Goal: Task Accomplishment & Management: Manage account settings

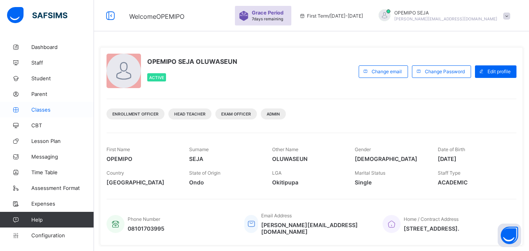
click at [45, 111] on span "Classes" at bounding box center [62, 110] width 63 height 6
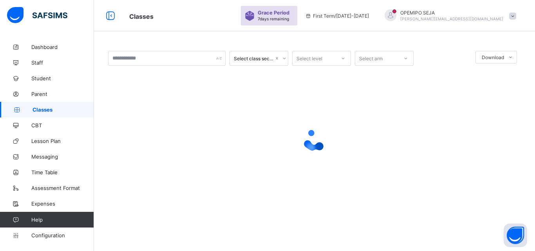
click at [514, 15] on span at bounding box center [512, 16] width 7 height 7
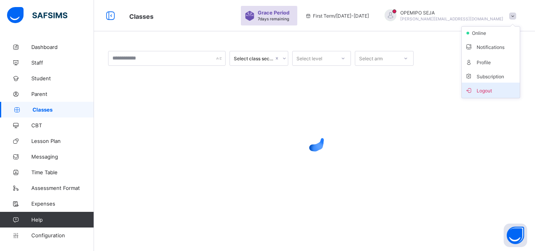
click at [479, 90] on span "Logout" at bounding box center [491, 90] width 52 height 9
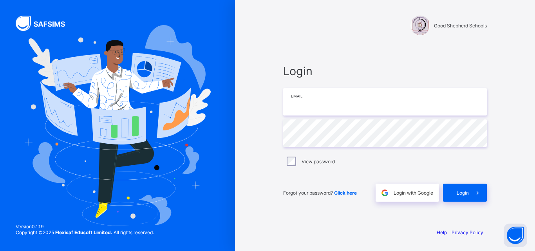
type input "**********"
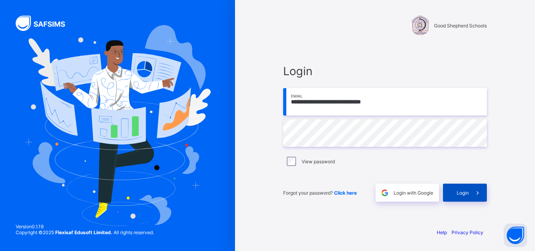
click at [460, 194] on span "Login" at bounding box center [463, 193] width 12 height 6
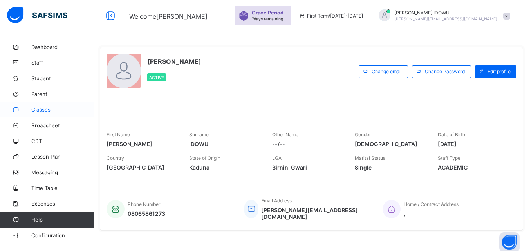
click at [35, 111] on span "Classes" at bounding box center [62, 110] width 63 height 6
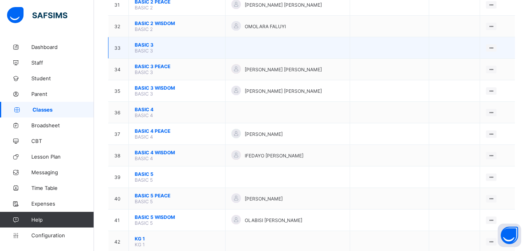
scroll to position [705, 0]
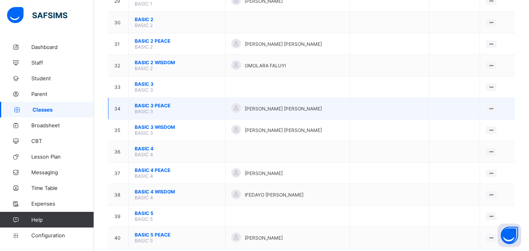
click at [154, 106] on span "BASIC 3 PEACE" at bounding box center [177, 106] width 85 height 6
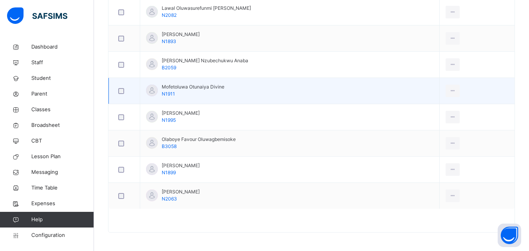
scroll to position [521, 0]
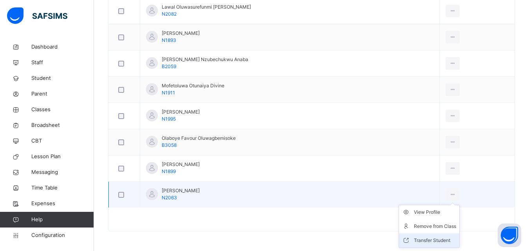
click at [430, 237] on div "Transfer Student" at bounding box center [435, 241] width 42 height 8
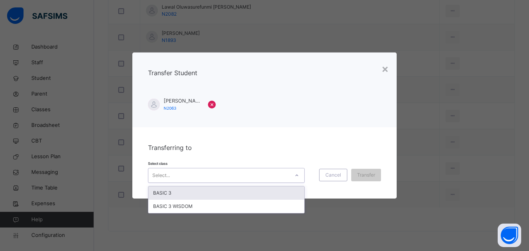
click at [201, 175] on div "Select..." at bounding box center [218, 176] width 141 height 12
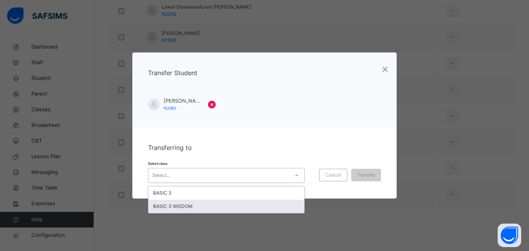
click at [193, 204] on div "BASIC 3 WISDOM" at bounding box center [226, 206] width 156 height 13
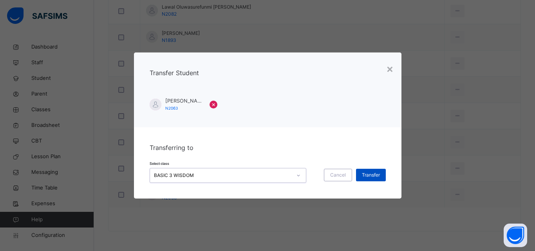
click at [379, 179] on div "Transfer" at bounding box center [371, 175] width 30 height 13
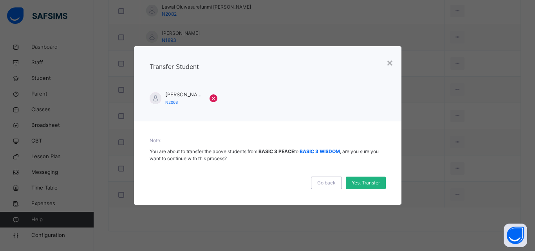
click at [360, 182] on span "Yes, Transfer" at bounding box center [366, 182] width 28 height 7
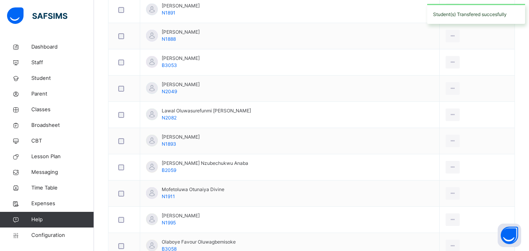
scroll to position [403, 0]
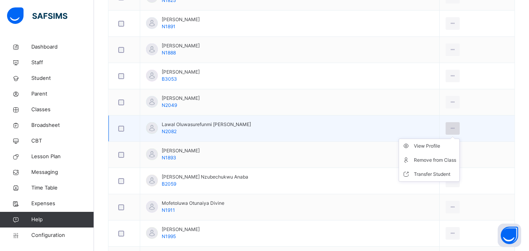
click at [450, 128] on icon at bounding box center [453, 128] width 7 height 7
click at [419, 173] on div "Transfer Student" at bounding box center [435, 174] width 42 height 8
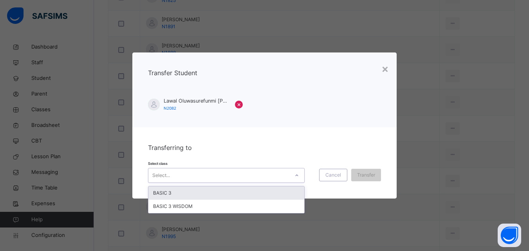
click at [192, 173] on div "Select..." at bounding box center [218, 176] width 141 height 12
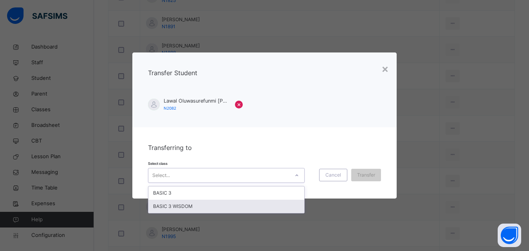
click at [175, 208] on div "BASIC 3 WISDOM" at bounding box center [226, 206] width 156 height 13
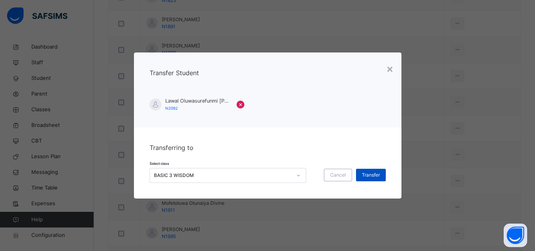
click at [371, 176] on span "Transfer" at bounding box center [371, 175] width 18 height 7
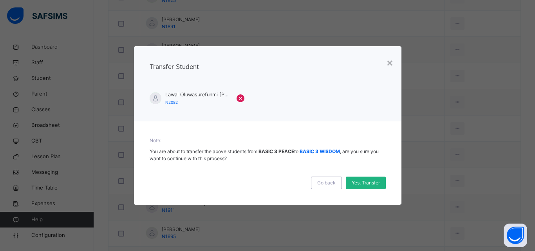
click at [368, 184] on span "Yes, Transfer" at bounding box center [366, 182] width 28 height 7
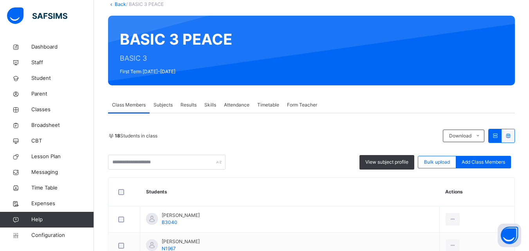
scroll to position [12, 0]
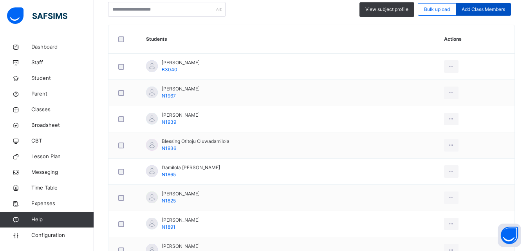
scroll to position [194, 0]
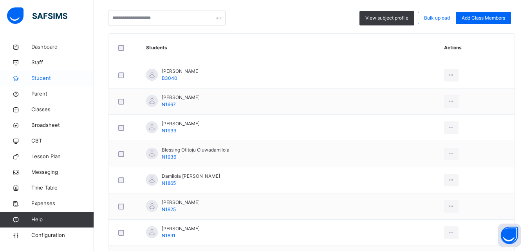
click at [43, 79] on span "Student" at bounding box center [62, 78] width 63 height 8
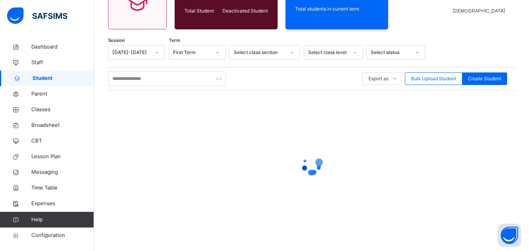
scroll to position [98, 0]
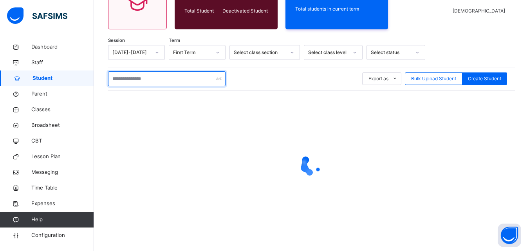
click at [144, 75] on input "text" at bounding box center [166, 78] width 117 height 15
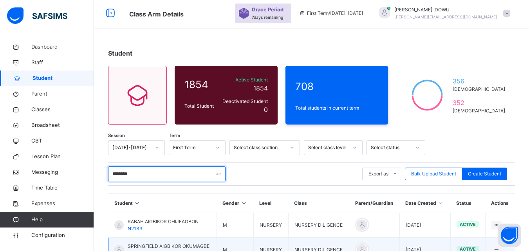
scroll to position [0, 0]
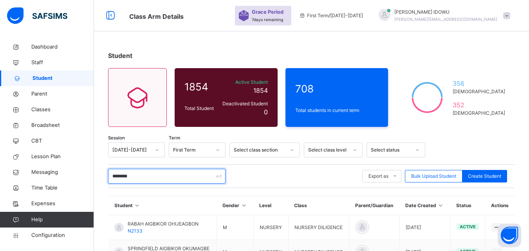
click at [141, 180] on input "********" at bounding box center [166, 176] width 117 height 15
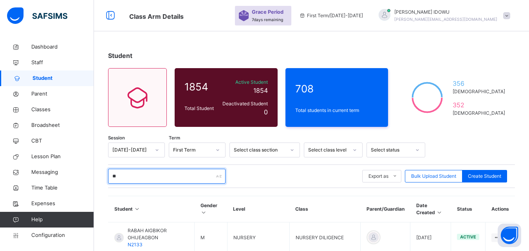
type input "*"
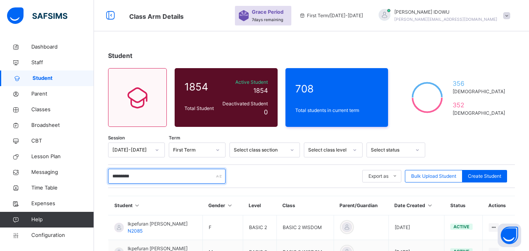
scroll to position [61, 0]
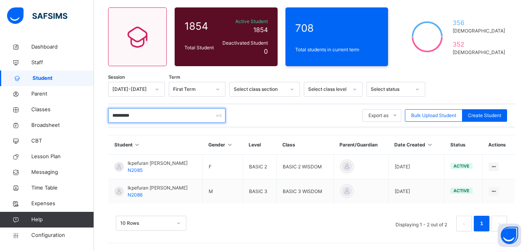
click at [144, 110] on input "*********" at bounding box center [166, 115] width 117 height 15
type input "*"
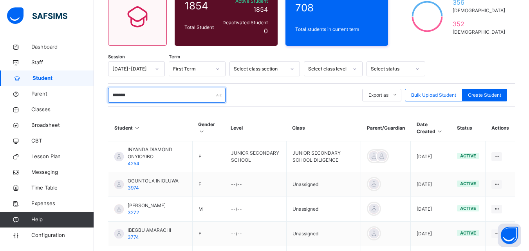
scroll to position [56, 0]
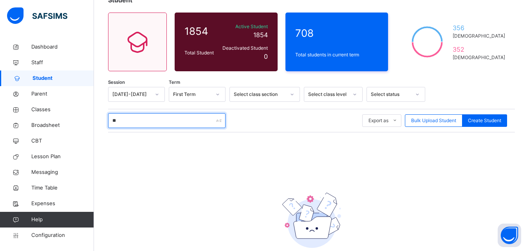
type input "*"
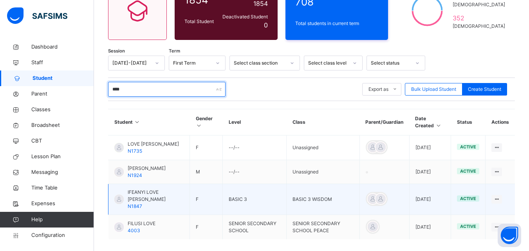
scroll to position [95, 0]
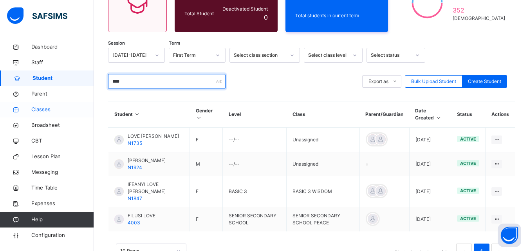
type input "****"
click at [50, 109] on span "Classes" at bounding box center [62, 110] width 63 height 8
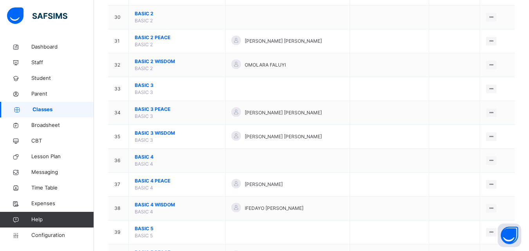
scroll to position [783, 0]
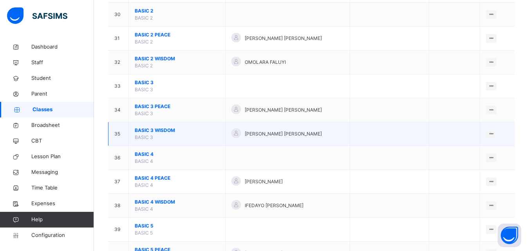
click at [164, 130] on span "BASIC 3 WISDOM" at bounding box center [177, 130] width 85 height 7
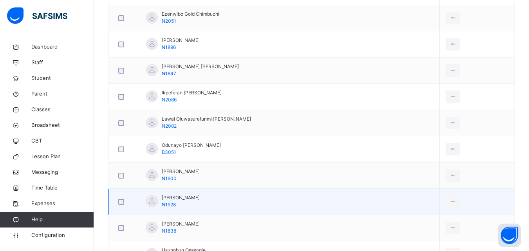
scroll to position [470, 0]
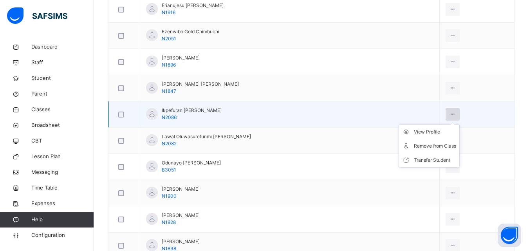
click at [452, 112] on icon at bounding box center [453, 114] width 7 height 7
click at [433, 157] on div "Transfer Student" at bounding box center [435, 160] width 42 height 8
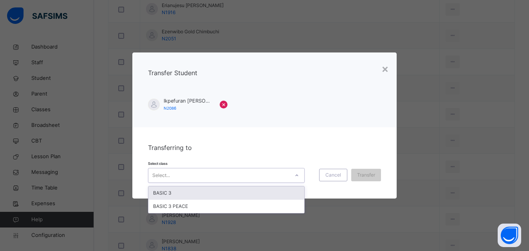
click at [148, 174] on div "Select..." at bounding box center [226, 175] width 157 height 15
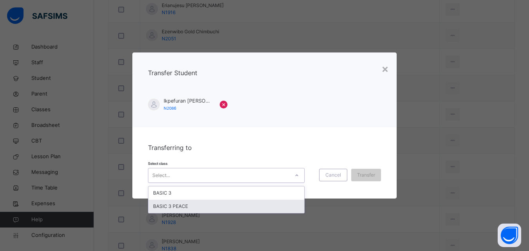
click at [174, 202] on div "BASIC 3 PEACE" at bounding box center [226, 206] width 156 height 13
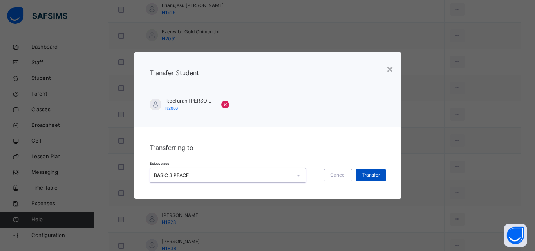
click at [372, 175] on span "Transfer" at bounding box center [371, 175] width 18 height 7
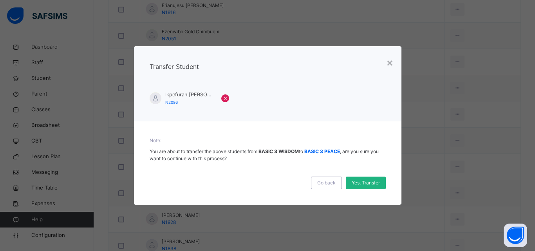
click at [370, 185] on span "Yes, Transfer" at bounding box center [366, 182] width 28 height 7
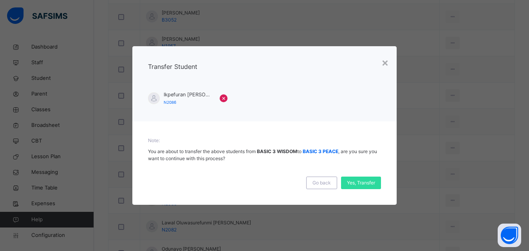
scroll to position [352, 0]
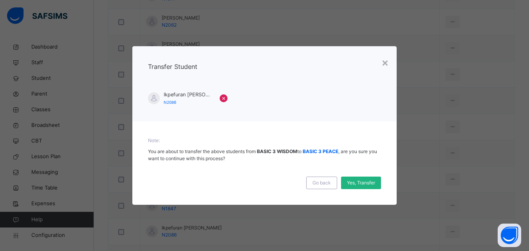
click at [366, 188] on div "Yes, Transfer" at bounding box center [361, 183] width 40 height 13
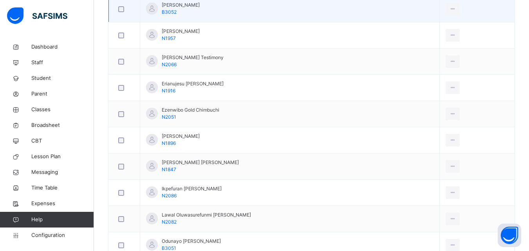
scroll to position [431, 0]
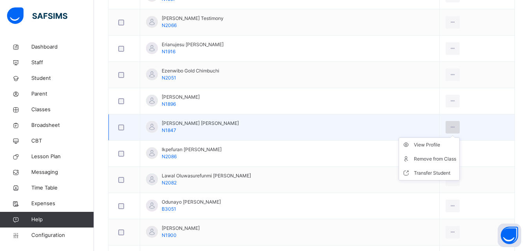
click at [450, 129] on icon at bounding box center [453, 127] width 7 height 7
click at [429, 170] on div "Transfer Student" at bounding box center [435, 173] width 42 height 8
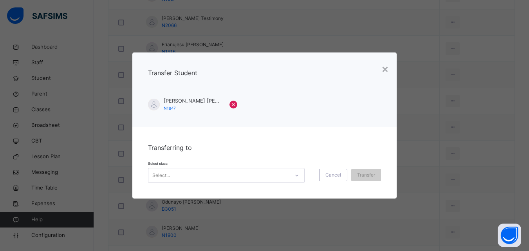
click at [235, 174] on div "Select..." at bounding box center [218, 176] width 141 height 12
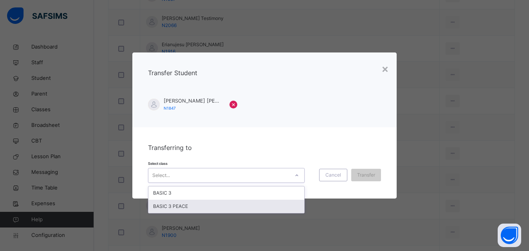
click at [215, 208] on div "BASIC 3 PEACE" at bounding box center [226, 206] width 156 height 13
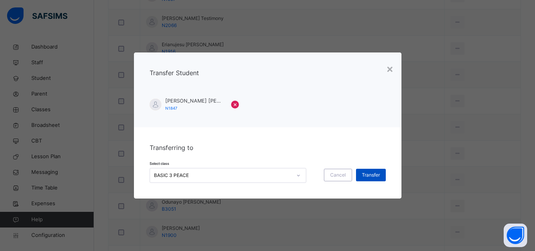
click at [373, 173] on span "Transfer" at bounding box center [371, 175] width 18 height 7
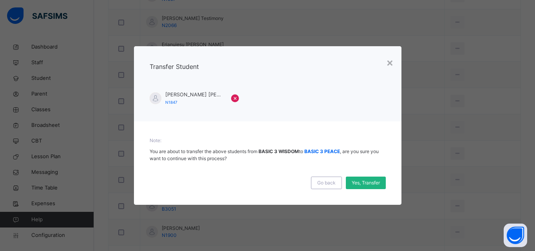
click at [361, 184] on span "Yes, Transfer" at bounding box center [366, 182] width 28 height 7
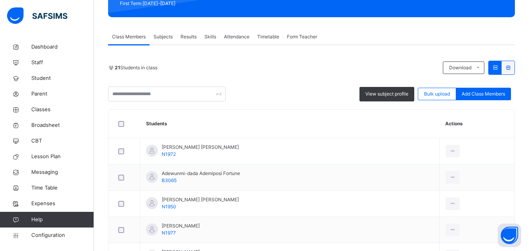
scroll to position [117, 0]
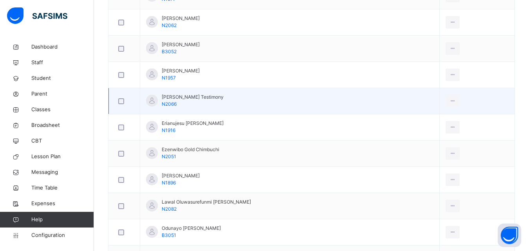
scroll to position [352, 0]
click at [455, 96] on div at bounding box center [453, 100] width 14 height 13
click at [418, 132] on div "Remove from Class" at bounding box center [435, 132] width 42 height 8
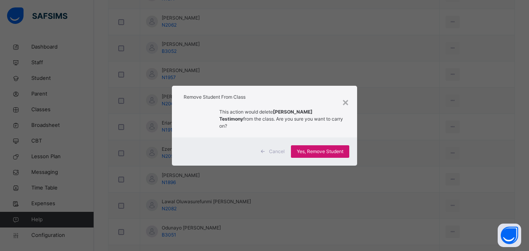
click at [338, 148] on span "Yes, Remove Student" at bounding box center [320, 151] width 47 height 7
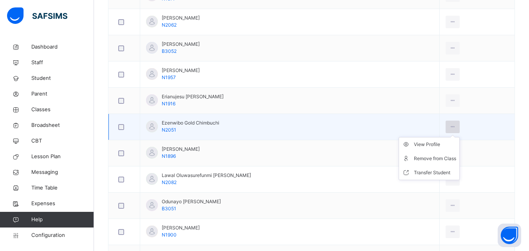
click at [452, 127] on icon at bounding box center [453, 126] width 7 height 7
click at [425, 170] on div "Transfer Student" at bounding box center [435, 173] width 42 height 8
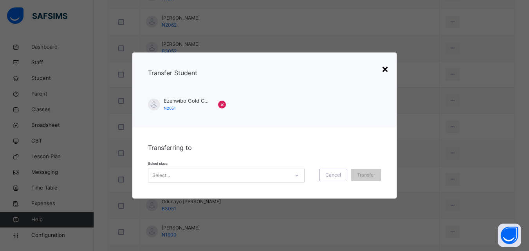
click at [387, 69] on div "×" at bounding box center [384, 68] width 7 height 16
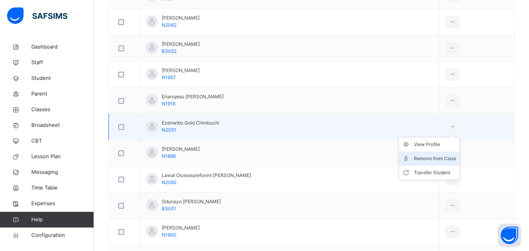
click at [426, 155] on div "Remove from Class" at bounding box center [435, 159] width 42 height 8
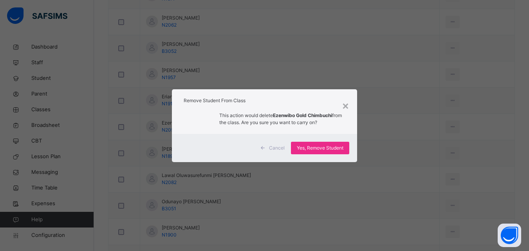
click at [337, 148] on span "Yes, Remove Student" at bounding box center [320, 148] width 47 height 7
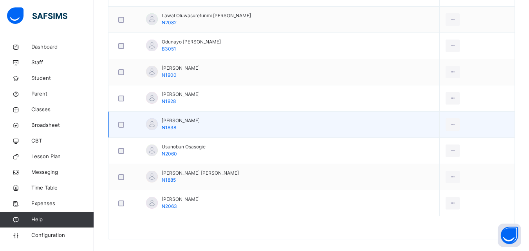
scroll to position [495, 0]
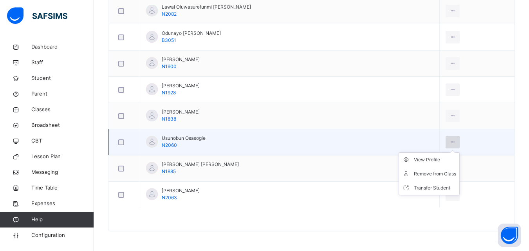
click at [450, 142] on icon at bounding box center [453, 142] width 7 height 7
click at [435, 173] on div "Remove from Class" at bounding box center [435, 174] width 42 height 8
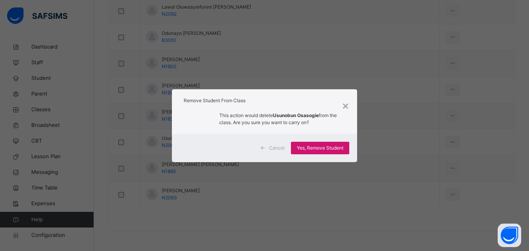
click at [331, 149] on span "Yes, Remove Student" at bounding box center [320, 148] width 47 height 7
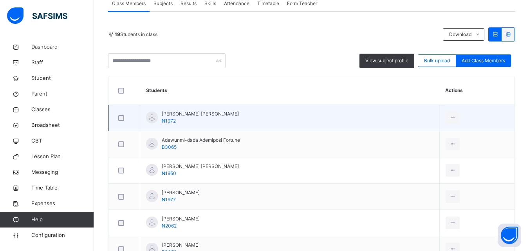
scroll to position [77, 0]
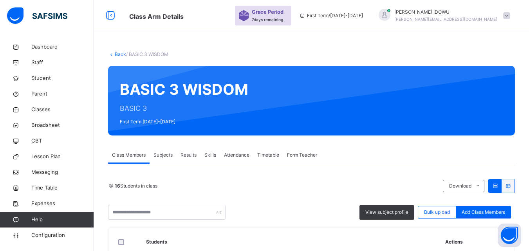
click at [118, 52] on link "Back" at bounding box center [120, 54] width 11 height 6
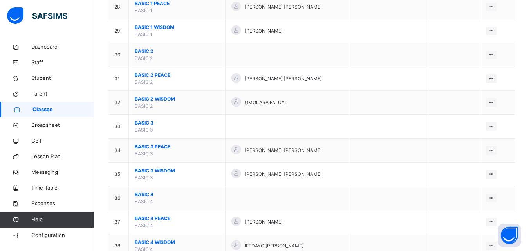
scroll to position [783, 0]
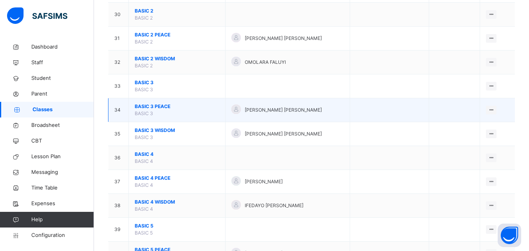
click at [159, 108] on span "BASIC 3 PEACE" at bounding box center [177, 106] width 85 height 7
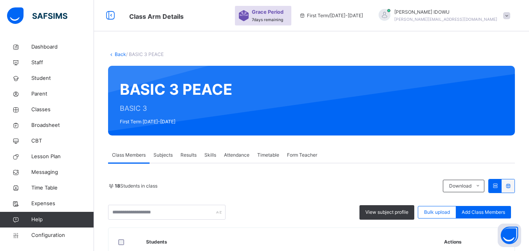
click at [117, 55] on link "Back" at bounding box center [120, 54] width 11 height 6
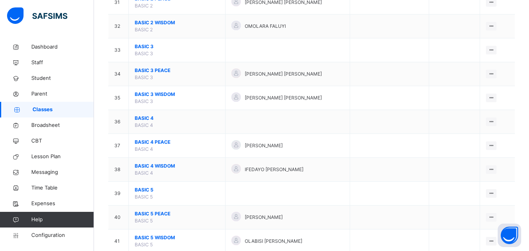
scroll to position [822, 0]
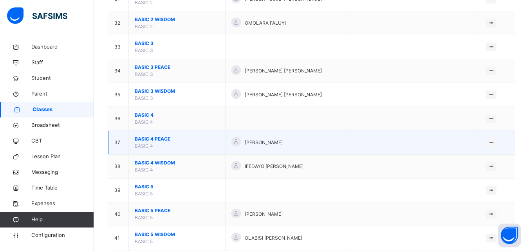
click at [149, 137] on span "BASIC 4 PEACE" at bounding box center [177, 139] width 85 height 7
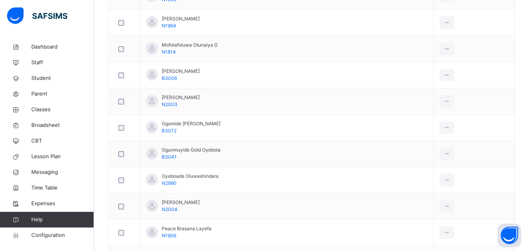
scroll to position [548, 0]
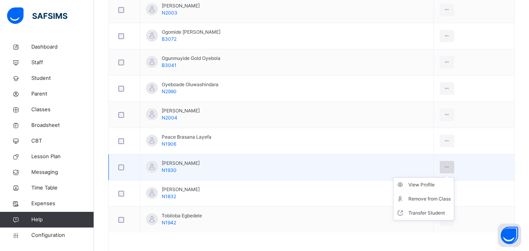
click at [449, 167] on icon at bounding box center [447, 167] width 7 height 7
click at [432, 199] on div "Remove from Class" at bounding box center [429, 199] width 42 height 8
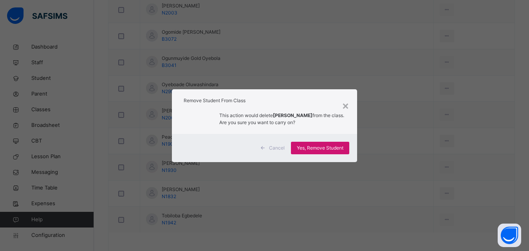
click at [342, 149] on span "Yes, Remove Student" at bounding box center [320, 148] width 47 height 7
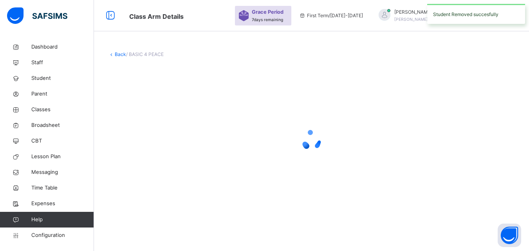
scroll to position [0, 0]
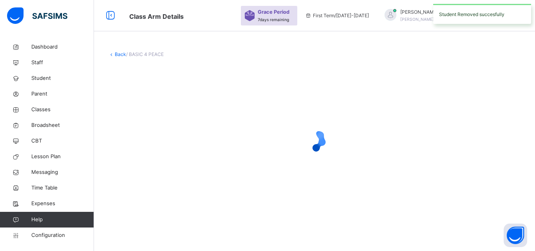
click at [331, 150] on div at bounding box center [314, 140] width 413 height 31
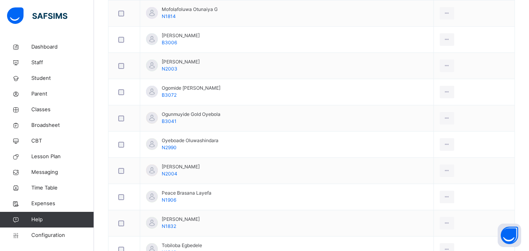
scroll to position [469, 0]
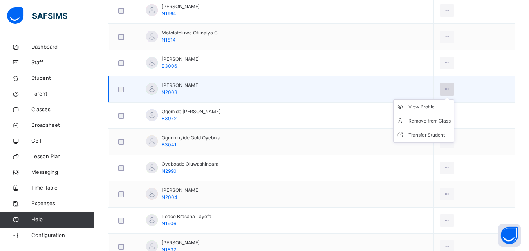
click at [449, 87] on icon at bounding box center [447, 89] width 7 height 7
click at [424, 121] on div "Remove from Class" at bounding box center [429, 121] width 42 height 8
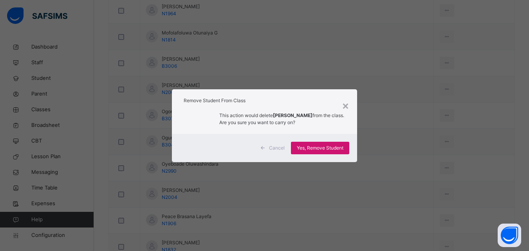
click at [336, 150] on span "Yes, Remove Student" at bounding box center [320, 148] width 47 height 7
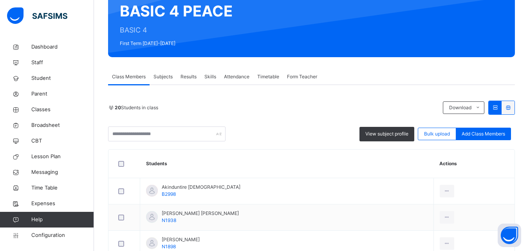
scroll to position [0, 0]
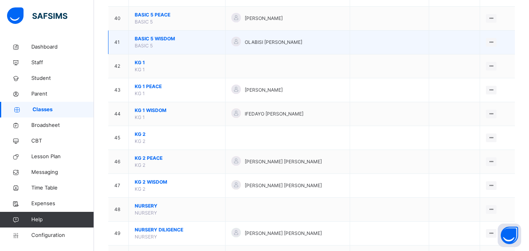
scroll to position [940, 0]
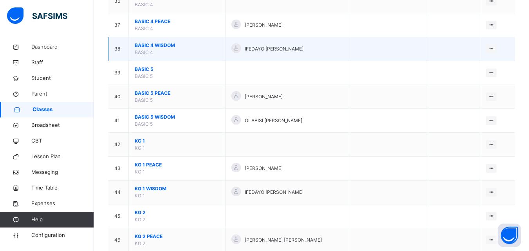
click at [151, 44] on span "BASIC 4 WISDOM" at bounding box center [177, 45] width 85 height 7
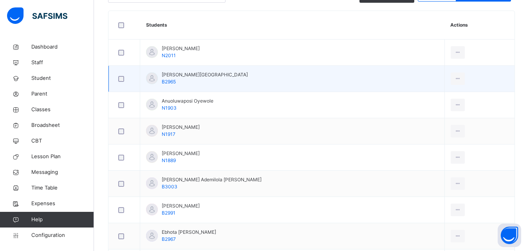
scroll to position [235, 0]
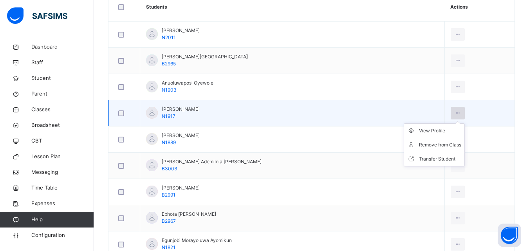
click at [455, 110] on icon at bounding box center [458, 113] width 7 height 7
click at [430, 141] on div "Remove from Class" at bounding box center [440, 145] width 42 height 8
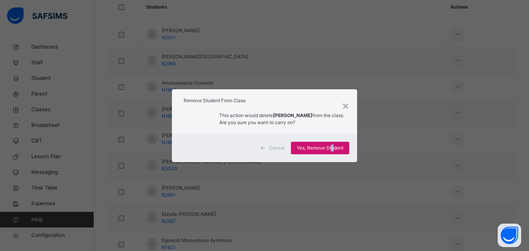
click at [333, 146] on span "Yes, Remove Student" at bounding box center [320, 148] width 47 height 7
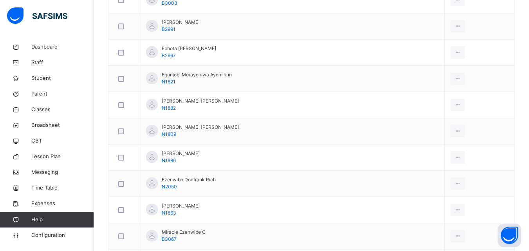
scroll to position [392, 0]
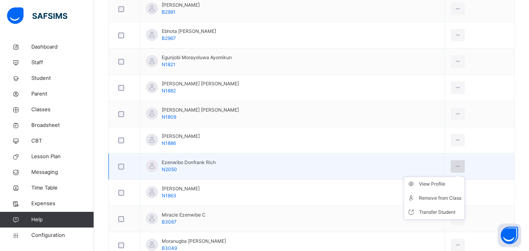
click at [455, 165] on icon at bounding box center [458, 166] width 7 height 7
click at [436, 201] on div "Remove from Class" at bounding box center [440, 198] width 42 height 8
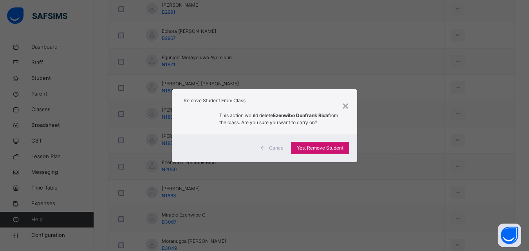
click at [345, 148] on div "Yes, Remove Student" at bounding box center [320, 148] width 58 height 13
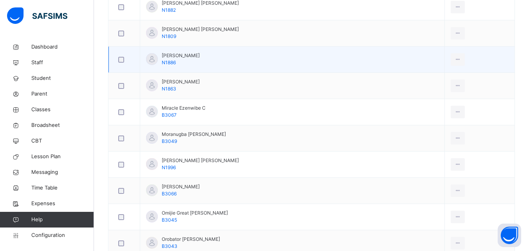
scroll to position [509, 0]
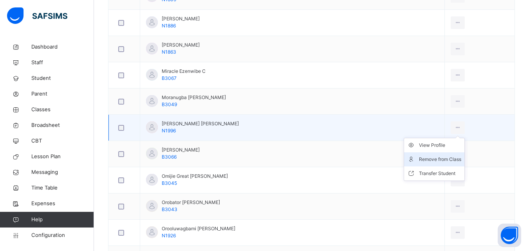
click at [440, 156] on div "Remove from Class" at bounding box center [440, 159] width 42 height 8
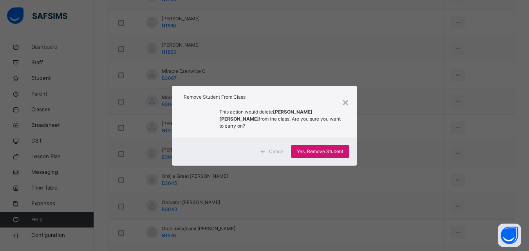
click at [335, 148] on span "Yes, Remove Student" at bounding box center [320, 151] width 47 height 7
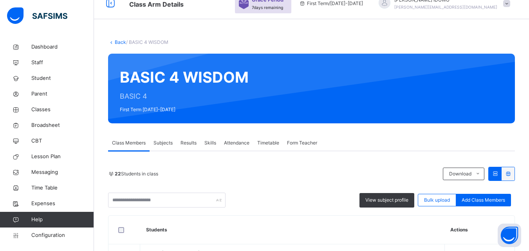
scroll to position [0, 0]
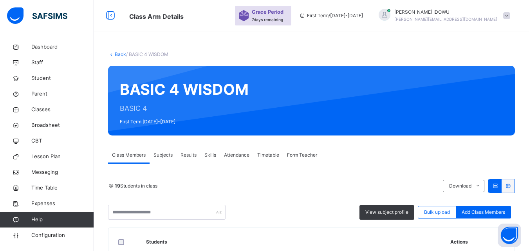
click at [119, 54] on link "Back" at bounding box center [120, 54] width 11 height 6
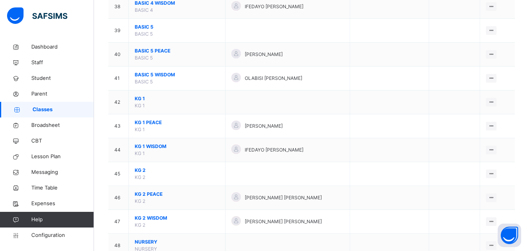
scroll to position [980, 0]
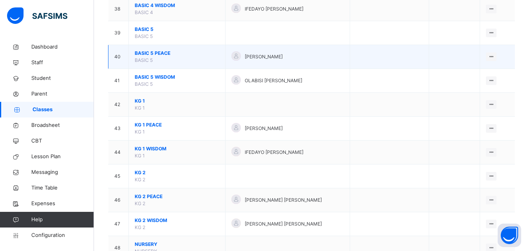
click at [161, 52] on span "BASIC 5 PEACE" at bounding box center [177, 53] width 85 height 7
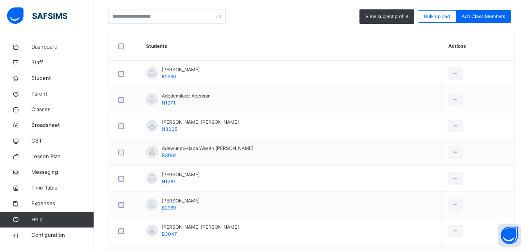
scroll to position [235, 0]
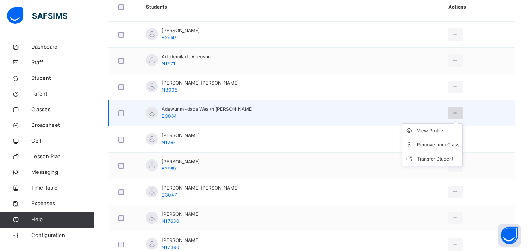
click at [451, 109] on div at bounding box center [455, 113] width 14 height 13
click at [434, 147] on div "Remove from Class" at bounding box center [438, 145] width 42 height 8
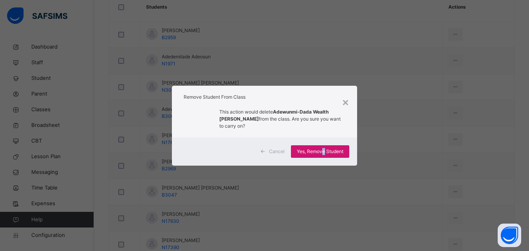
click at [324, 146] on div "Yes, Remove Student" at bounding box center [320, 151] width 58 height 13
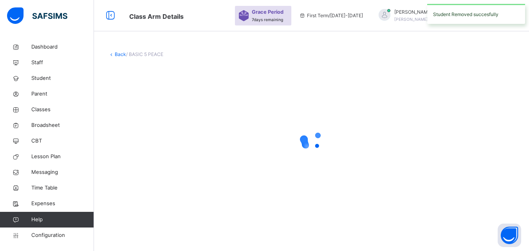
scroll to position [0, 0]
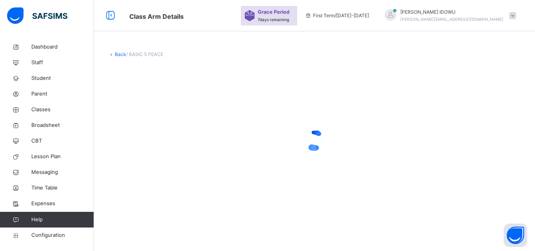
click at [126, 114] on div at bounding box center [314, 140] width 413 height 149
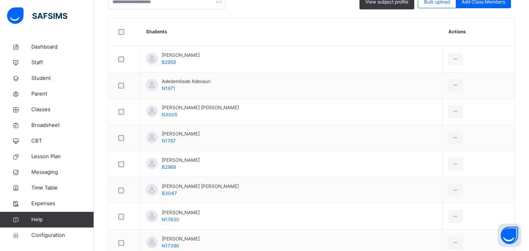
scroll to position [235, 0]
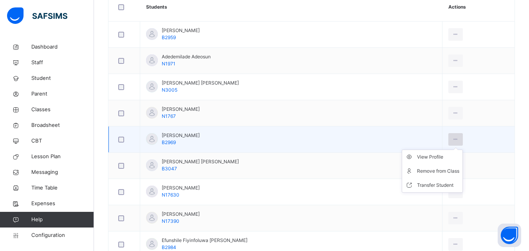
click at [461, 136] on div at bounding box center [455, 139] width 14 height 13
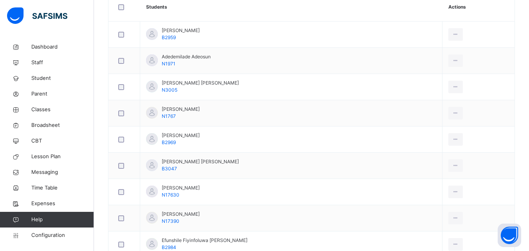
drag, startPoint x: 444, startPoint y: 170, endPoint x: 415, endPoint y: 165, distance: 29.4
click at [0, 0] on div "Remove from Class" at bounding box center [0, 0] width 0 height 0
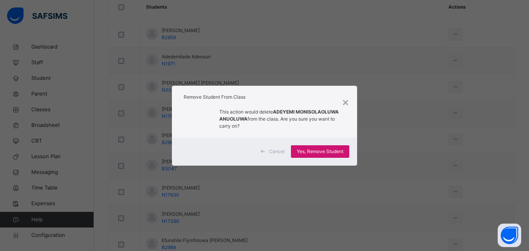
click at [334, 154] on span "Yes, Remove Student" at bounding box center [320, 151] width 47 height 7
click at [322, 154] on div "Yes, Remove Student" at bounding box center [320, 151] width 58 height 13
click at [304, 150] on div "Yes, Remove Student" at bounding box center [320, 151] width 58 height 13
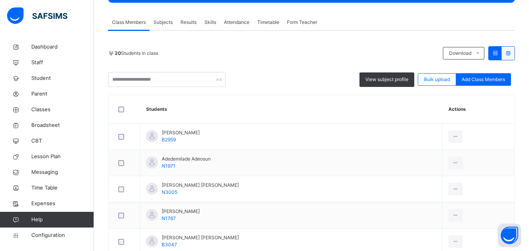
scroll to position [129, 0]
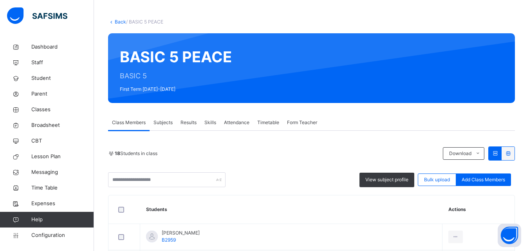
scroll to position [12, 0]
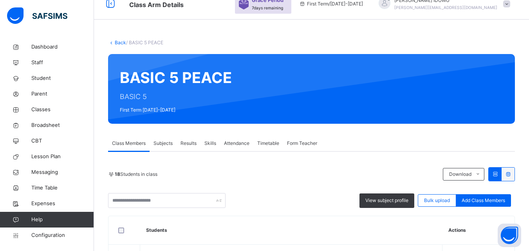
click at [122, 43] on link "Back" at bounding box center [120, 43] width 11 height 6
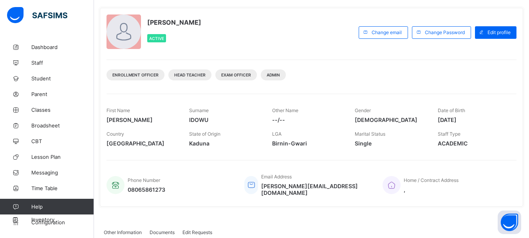
scroll to position [78, 0]
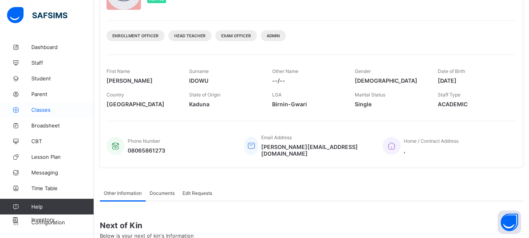
click at [38, 111] on span "Classes" at bounding box center [62, 110] width 63 height 6
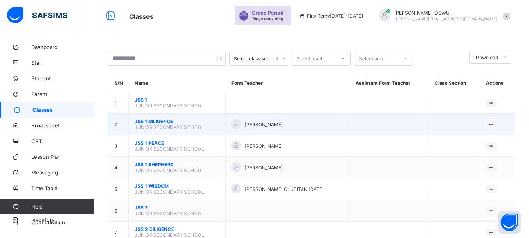
drag, startPoint x: 123, startPoint y: 51, endPoint x: 394, endPoint y: 125, distance: 280.5
click at [394, 125] on td at bounding box center [389, 125] width 79 height 22
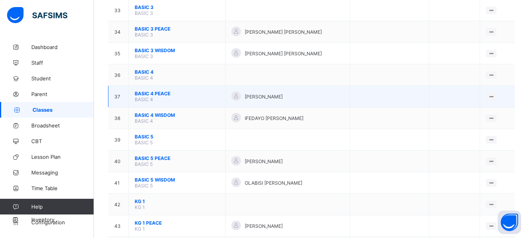
scroll to position [822, 0]
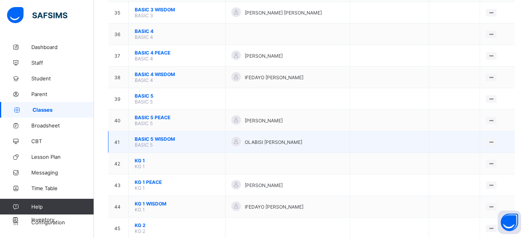
click at [156, 140] on span "BASIC 5 WISDOM" at bounding box center [177, 139] width 85 height 6
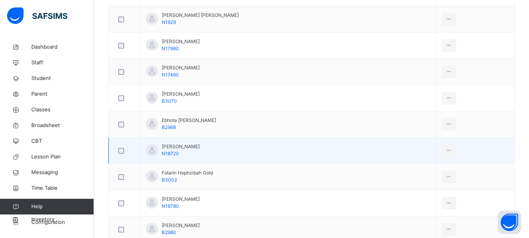
scroll to position [392, 0]
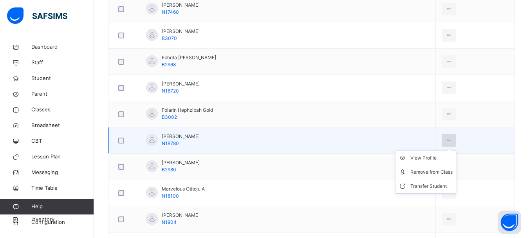
click at [449, 140] on icon at bounding box center [449, 140] width 7 height 7
click at [433, 172] on div "Remove from Class" at bounding box center [431, 172] width 42 height 8
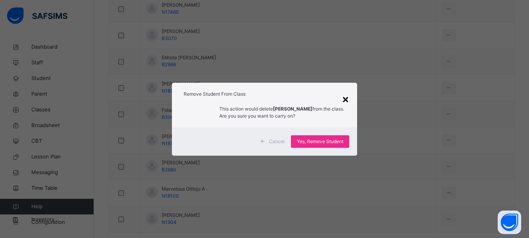
click at [348, 100] on div "×" at bounding box center [345, 98] width 7 height 16
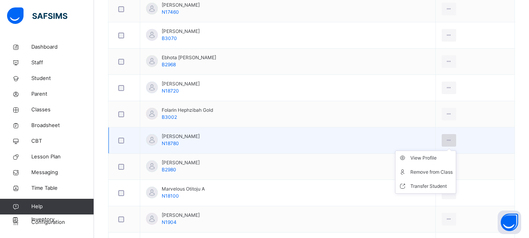
click at [453, 139] on div at bounding box center [449, 140] width 14 height 13
click at [428, 187] on div "Transfer Student" at bounding box center [431, 186] width 42 height 8
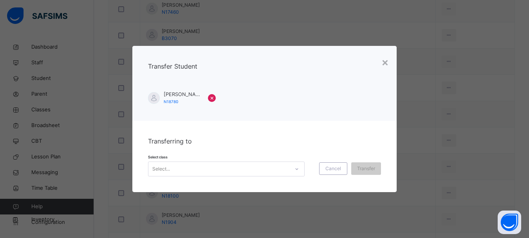
click at [235, 170] on div "Select..." at bounding box center [218, 169] width 141 height 12
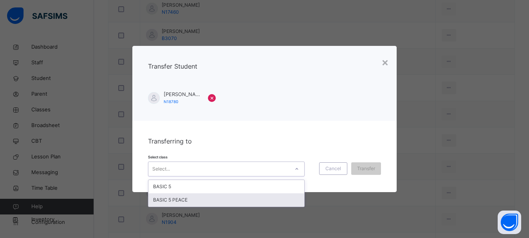
click at [188, 200] on div "BASIC 5 PEACE" at bounding box center [226, 199] width 156 height 13
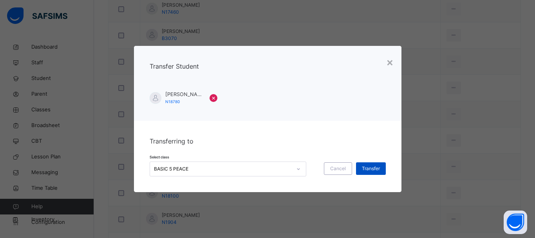
click at [367, 170] on span "Transfer" at bounding box center [371, 168] width 18 height 7
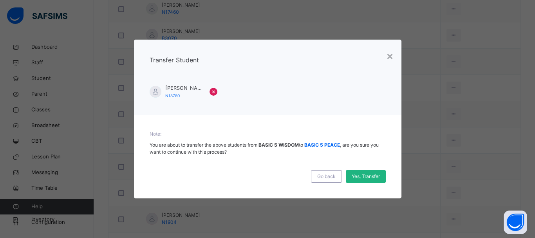
click at [360, 176] on span "Yes, Transfer" at bounding box center [366, 176] width 28 height 7
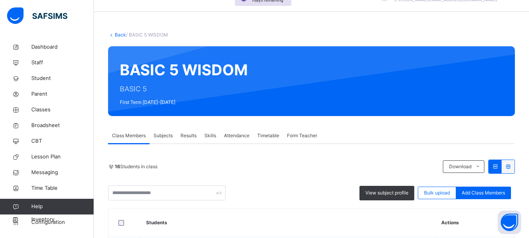
scroll to position [0, 0]
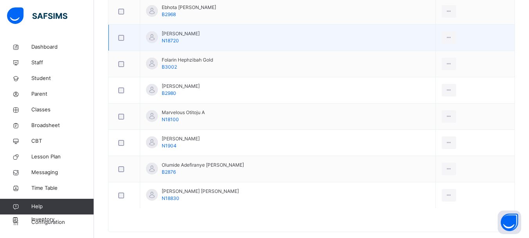
scroll to position [455, 0]
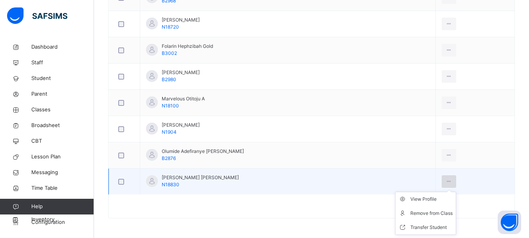
click at [449, 177] on div at bounding box center [449, 181] width 14 height 13
click at [434, 215] on div "Remove from Class" at bounding box center [431, 213] width 42 height 8
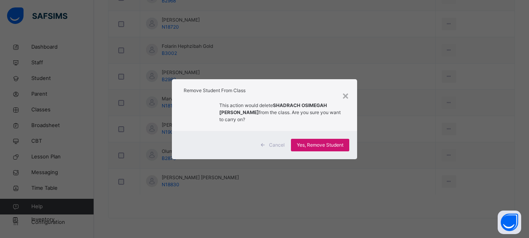
click at [343, 141] on span "Yes, Remove Student" at bounding box center [320, 144] width 47 height 7
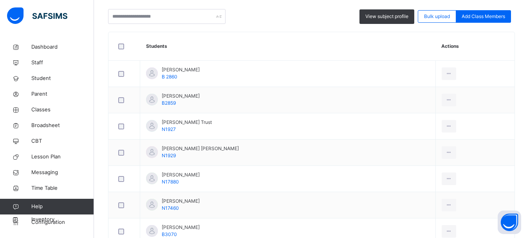
scroll to position [235, 0]
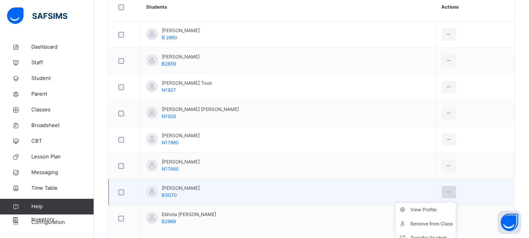
click at [447, 189] on icon at bounding box center [449, 191] width 7 height 7
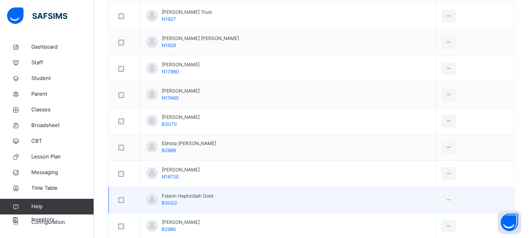
scroll to position [313, 0]
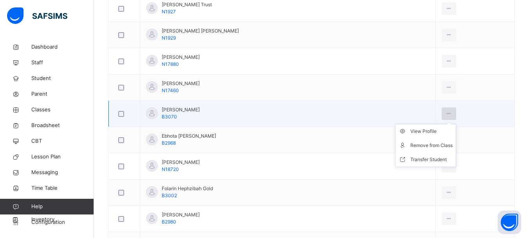
click at [447, 113] on icon at bounding box center [449, 113] width 7 height 7
click at [427, 147] on div "Remove from Class" at bounding box center [431, 145] width 42 height 8
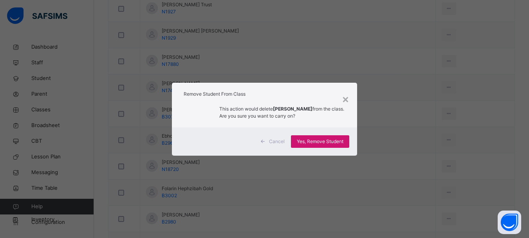
click at [338, 145] on span "Yes, Remove Student" at bounding box center [320, 141] width 47 height 7
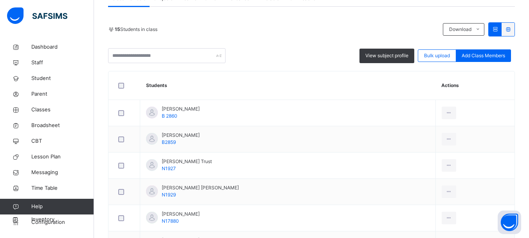
scroll to position [0, 0]
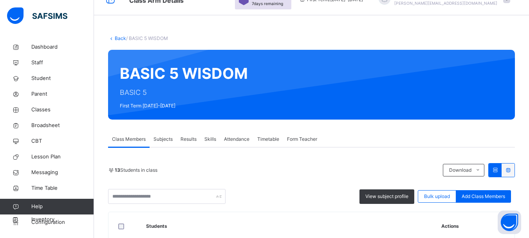
scroll to position [11, 0]
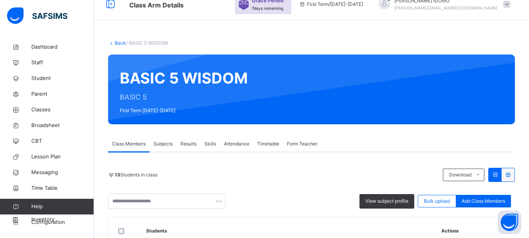
click at [115, 41] on link "Back" at bounding box center [120, 43] width 11 height 6
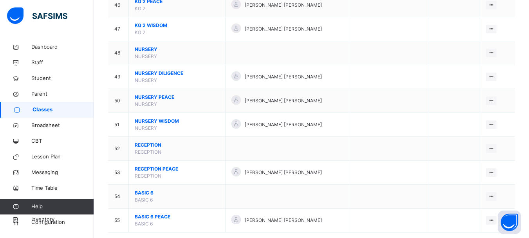
scroll to position [1189, 0]
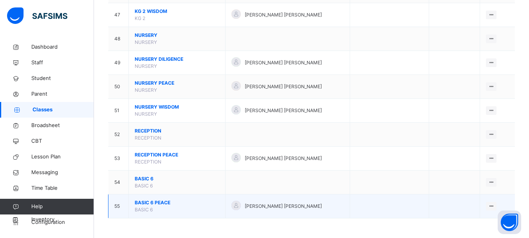
click at [167, 203] on span "BASIC 6 PEACE" at bounding box center [177, 202] width 85 height 7
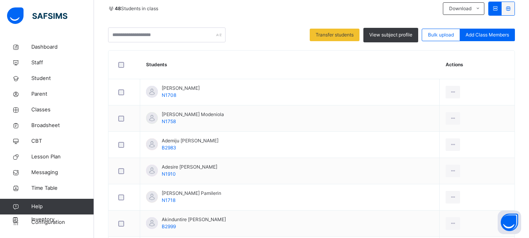
scroll to position [196, 0]
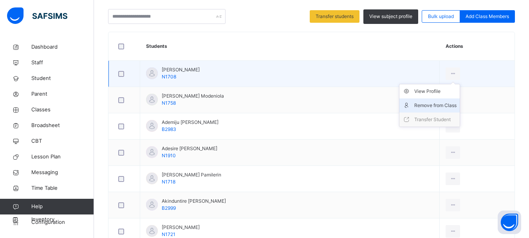
click at [445, 104] on div "Remove from Class" at bounding box center [435, 105] width 42 height 8
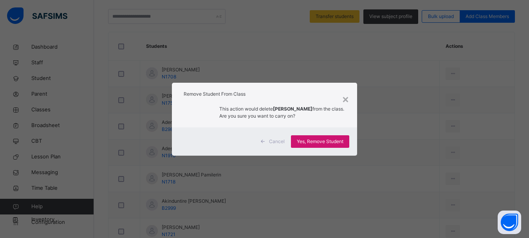
click at [342, 140] on span "Yes, Remove Student" at bounding box center [320, 141] width 47 height 7
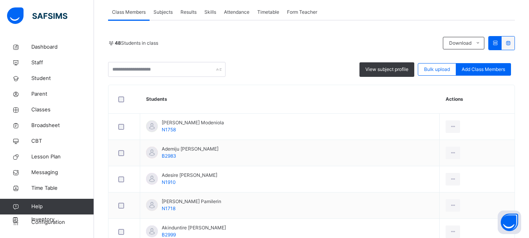
scroll to position [157, 0]
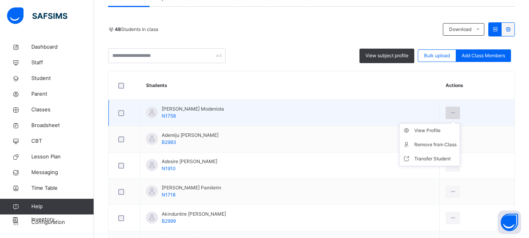
click at [454, 112] on icon at bounding box center [453, 112] width 7 height 7
click at [429, 144] on div "Remove from Class" at bounding box center [435, 145] width 42 height 8
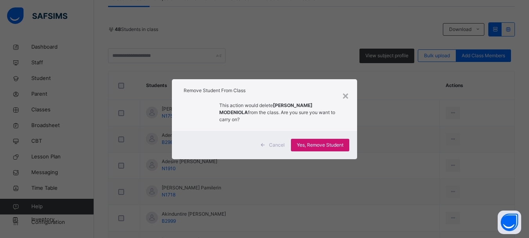
click at [307, 144] on span "Yes, Remove Student" at bounding box center [320, 144] width 47 height 7
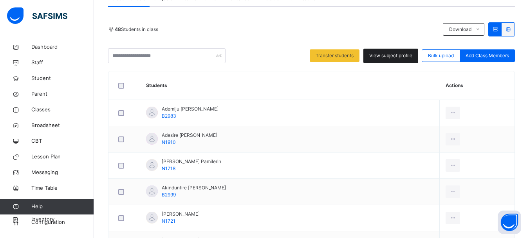
click at [412, 58] on span "View subject profile" at bounding box center [390, 55] width 43 height 7
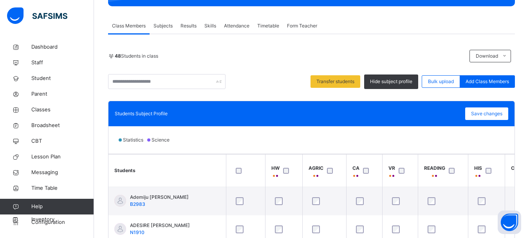
scroll to position [117, 0]
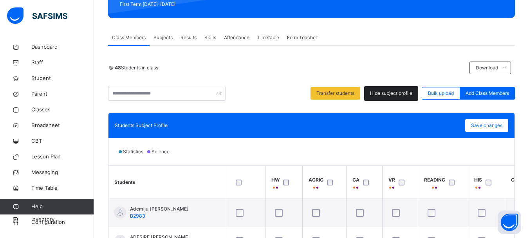
click at [386, 92] on span "Hide subject profile" at bounding box center [391, 93] width 42 height 7
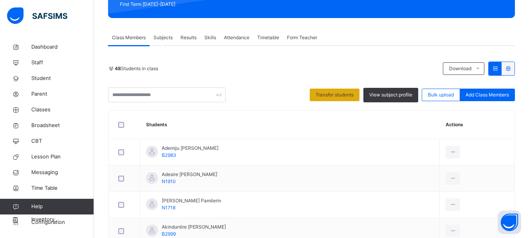
click at [314, 92] on div "Transfer students" at bounding box center [335, 95] width 50 height 13
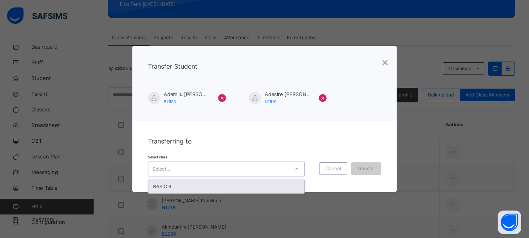
click at [298, 168] on div at bounding box center [296, 169] width 13 height 13
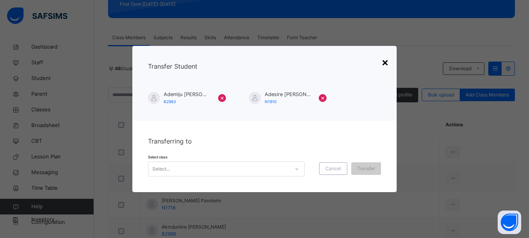
click at [385, 62] on div "×" at bounding box center [384, 62] width 7 height 16
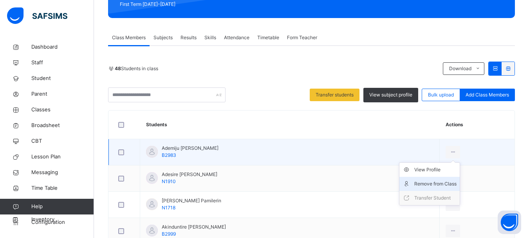
click at [442, 185] on div "Remove from Class" at bounding box center [435, 184] width 42 height 8
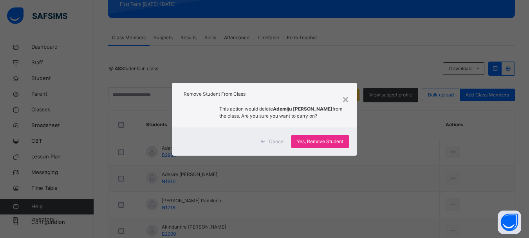
click at [318, 134] on div "Cancel Yes, Remove Student" at bounding box center [264, 141] width 185 height 28
click at [316, 142] on span "Yes, Remove Student" at bounding box center [320, 141] width 47 height 7
click at [316, 142] on div "Yes, Remove Student" at bounding box center [320, 141] width 58 height 13
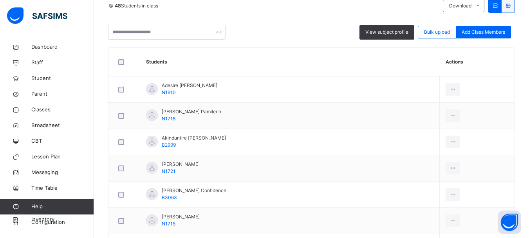
scroll to position [196, 0]
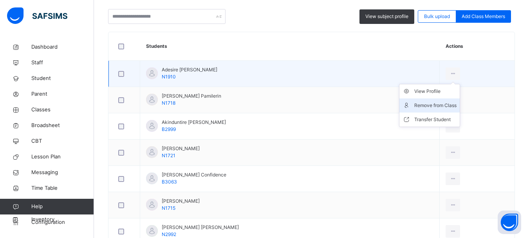
click at [438, 108] on div "Remove from Class" at bounding box center [435, 105] width 42 height 8
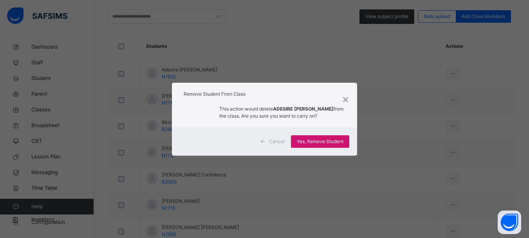
click at [342, 141] on span "Yes, Remove Student" at bounding box center [320, 141] width 47 height 7
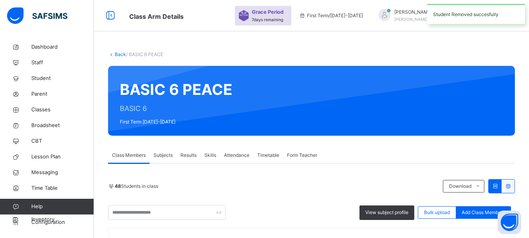
scroll to position [157, 0]
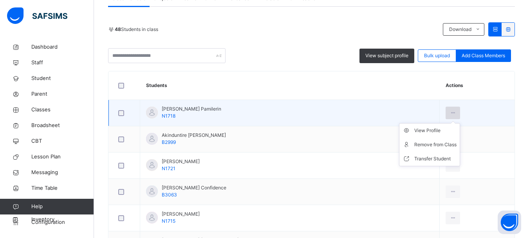
click at [451, 110] on icon at bounding box center [453, 112] width 7 height 7
click at [430, 148] on div "Remove from Class" at bounding box center [435, 145] width 42 height 8
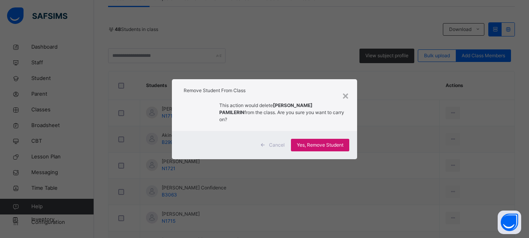
click at [329, 141] on span "Yes, Remove Student" at bounding box center [320, 144] width 47 height 7
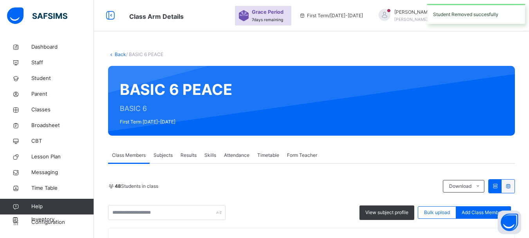
scroll to position [196, 0]
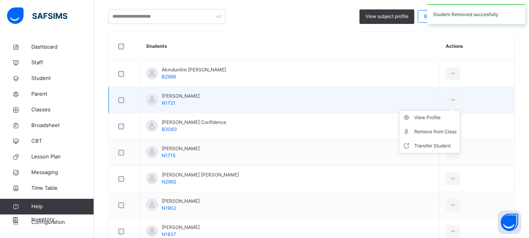
click at [455, 101] on icon at bounding box center [453, 99] width 7 height 7
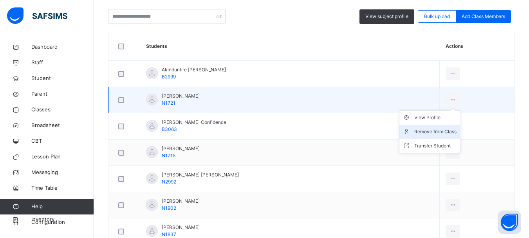
click at [434, 133] on div "Remove from Class" at bounding box center [435, 132] width 42 height 8
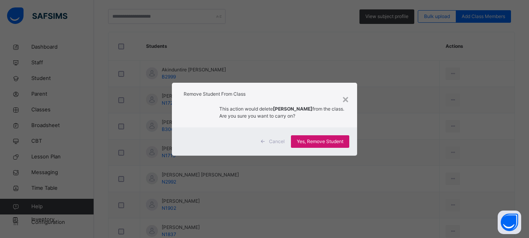
click at [339, 138] on span "Yes, Remove Student" at bounding box center [320, 141] width 47 height 7
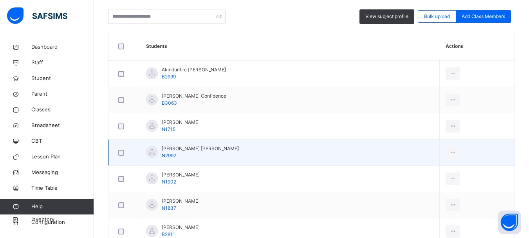
scroll to position [274, 0]
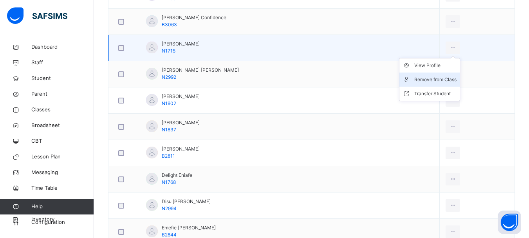
click at [451, 44] on div at bounding box center [453, 48] width 14 height 13
click at [430, 76] on div "Remove from Class" at bounding box center [435, 80] width 42 height 8
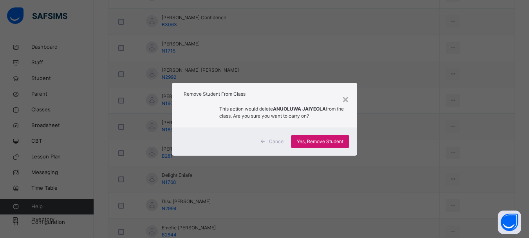
click at [326, 146] on div "Yes, Remove Student" at bounding box center [320, 141] width 58 height 13
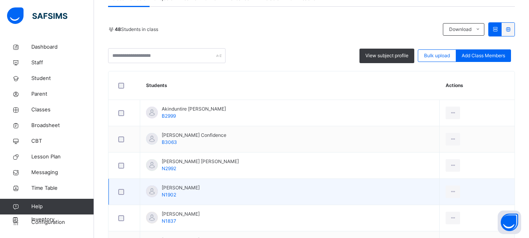
scroll to position [235, 0]
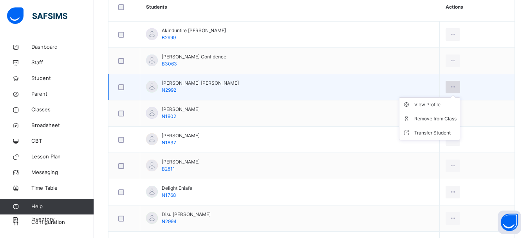
click at [457, 86] on div at bounding box center [453, 87] width 14 height 13
click at [416, 118] on div "Remove from Class" at bounding box center [435, 119] width 42 height 8
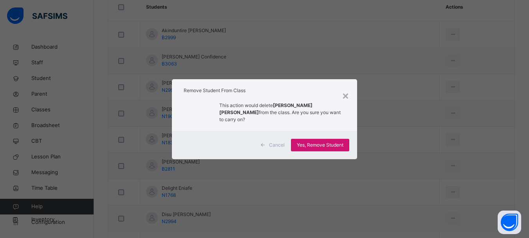
click at [330, 143] on span "Yes, Remove Student" at bounding box center [320, 144] width 47 height 7
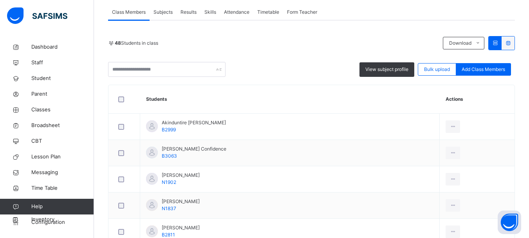
scroll to position [157, 0]
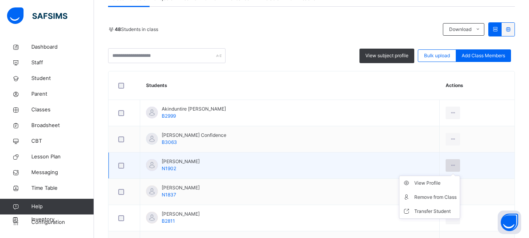
click at [455, 166] on icon at bounding box center [453, 165] width 7 height 7
click at [437, 201] on li "Remove from Class" at bounding box center [429, 197] width 60 height 14
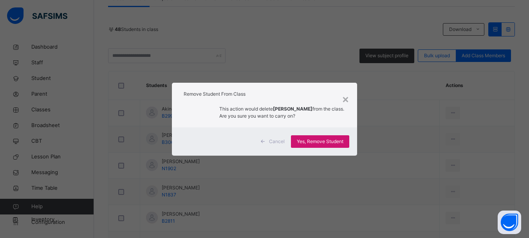
click at [315, 145] on span "Yes, Remove Student" at bounding box center [320, 141] width 47 height 7
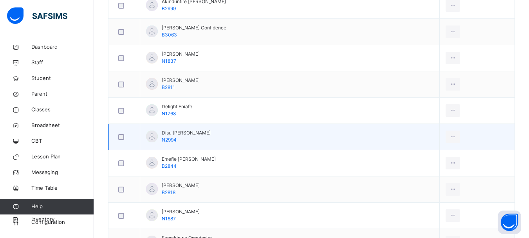
scroll to position [274, 0]
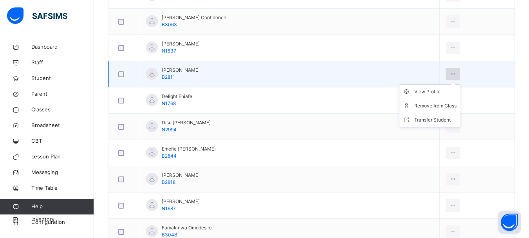
click at [454, 75] on icon at bounding box center [453, 73] width 7 height 7
click at [435, 108] on div "Remove from Class" at bounding box center [435, 106] width 42 height 8
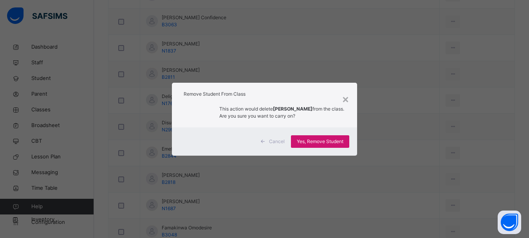
click at [320, 139] on span "Yes, Remove Student" at bounding box center [320, 141] width 47 height 7
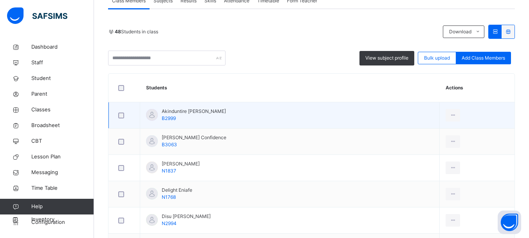
scroll to position [196, 0]
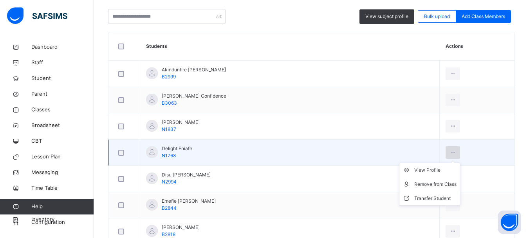
click at [454, 153] on icon at bounding box center [453, 152] width 7 height 7
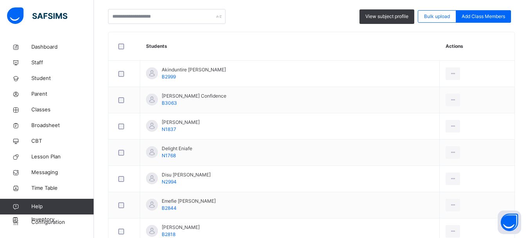
drag, startPoint x: 439, startPoint y: 183, endPoint x: 401, endPoint y: 176, distance: 38.6
click at [0, 0] on div "Remove from Class" at bounding box center [0, 0] width 0 height 0
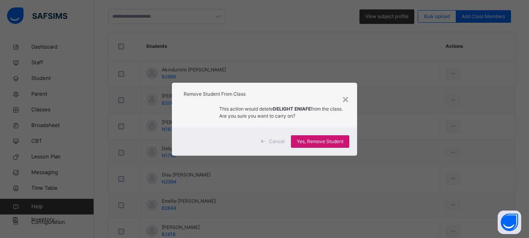
click at [320, 142] on span "Yes, Remove Student" at bounding box center [320, 141] width 47 height 7
click at [313, 141] on div "Yes, Remove Student" at bounding box center [320, 141] width 58 height 13
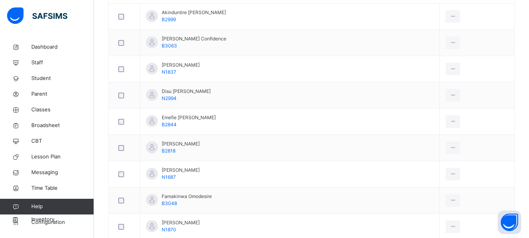
scroll to position [274, 0]
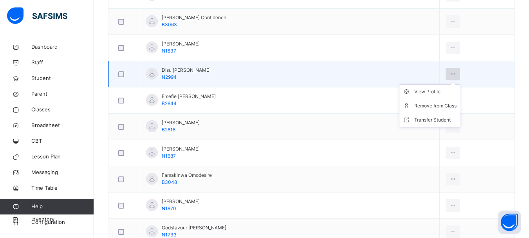
click at [454, 73] on icon at bounding box center [453, 73] width 7 height 7
click at [433, 105] on div "Remove from Class" at bounding box center [435, 106] width 42 height 8
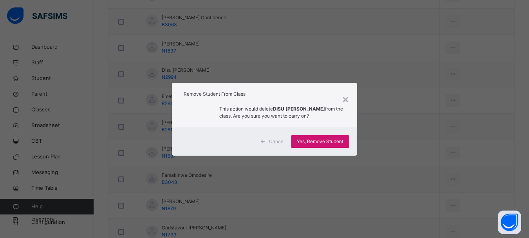
click at [316, 141] on span "Yes, Remove Student" at bounding box center [320, 141] width 47 height 7
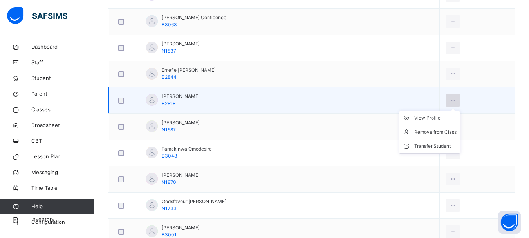
click at [452, 102] on icon at bounding box center [453, 100] width 7 height 7
click at [436, 130] on div "Remove from Class" at bounding box center [435, 132] width 42 height 8
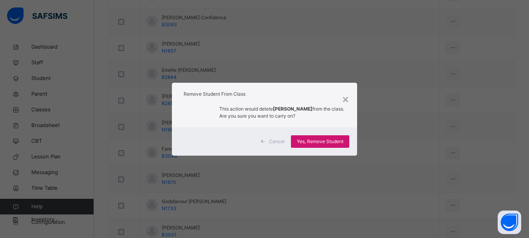
click at [336, 143] on span "Yes, Remove Student" at bounding box center [320, 141] width 47 height 7
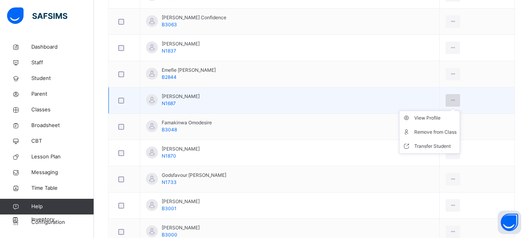
click at [451, 98] on icon at bounding box center [453, 100] width 7 height 7
click at [432, 130] on div "Remove from Class" at bounding box center [435, 132] width 42 height 8
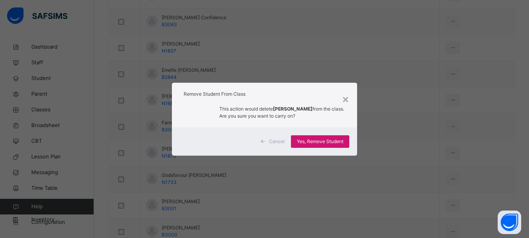
click at [307, 143] on span "Yes, Remove Student" at bounding box center [320, 141] width 47 height 7
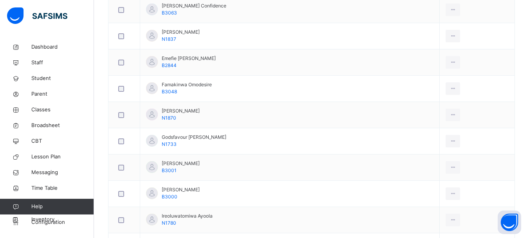
scroll to position [313, 0]
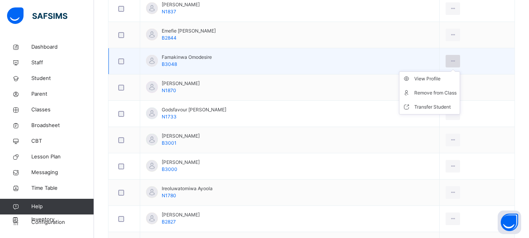
click at [452, 58] on icon at bounding box center [453, 61] width 7 height 7
click at [435, 93] on div "Remove from Class" at bounding box center [435, 93] width 42 height 8
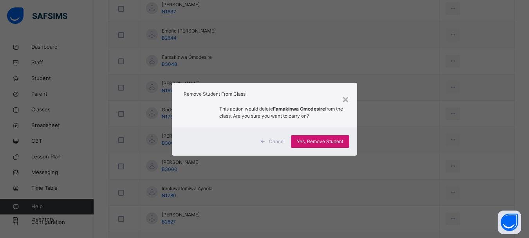
click at [322, 137] on div "Yes, Remove Student" at bounding box center [320, 141] width 58 height 13
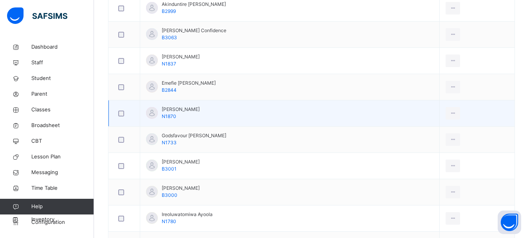
scroll to position [274, 0]
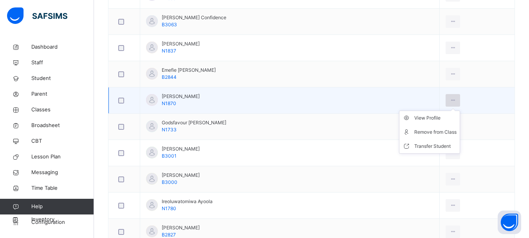
click at [453, 99] on icon at bounding box center [453, 100] width 7 height 7
click at [435, 134] on div "Remove from Class" at bounding box center [435, 132] width 42 height 8
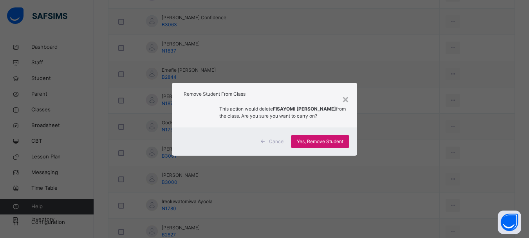
click at [327, 141] on span "Yes, Remove Student" at bounding box center [320, 141] width 47 height 7
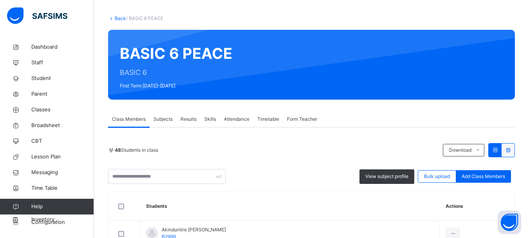
scroll to position [235, 0]
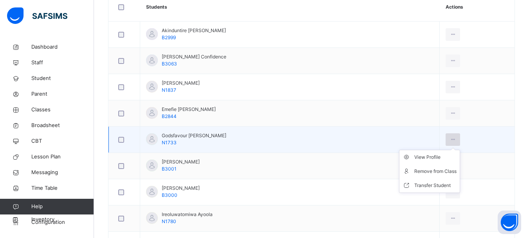
click at [451, 137] on icon at bounding box center [453, 139] width 7 height 7
click at [438, 169] on div "Remove from Class" at bounding box center [435, 171] width 42 height 8
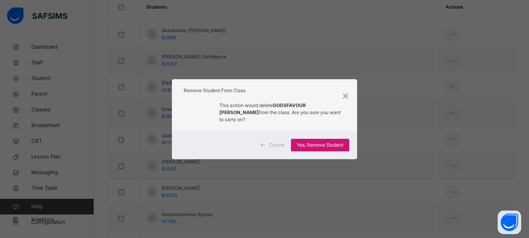
click at [322, 146] on div "Yes, Remove Student" at bounding box center [320, 145] width 58 height 13
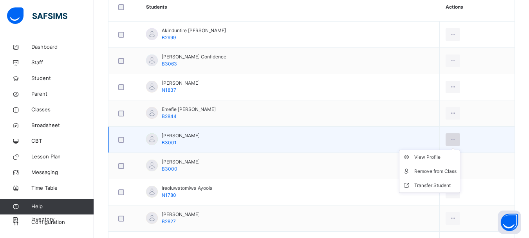
click at [455, 140] on icon at bounding box center [453, 139] width 7 height 7
click at [418, 172] on div "Remove from Class" at bounding box center [435, 171] width 42 height 8
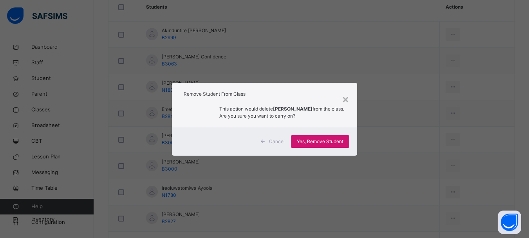
click at [325, 141] on span "Yes, Remove Student" at bounding box center [320, 141] width 47 height 7
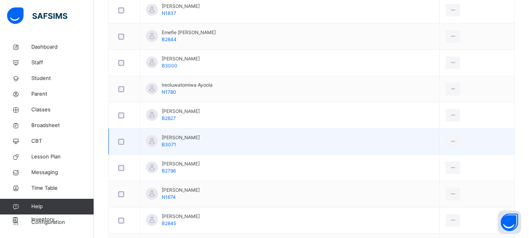
scroll to position [313, 0]
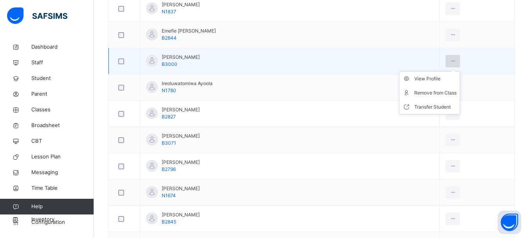
click at [452, 58] on icon at bounding box center [453, 61] width 7 height 7
click at [435, 91] on div "Remove from Class" at bounding box center [435, 93] width 42 height 8
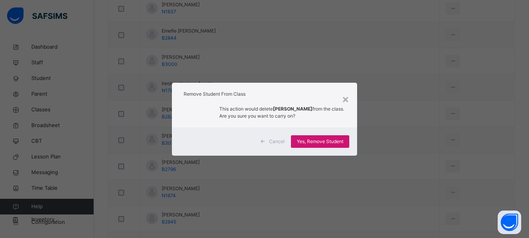
click at [312, 142] on span "Yes, Remove Student" at bounding box center [320, 141] width 47 height 7
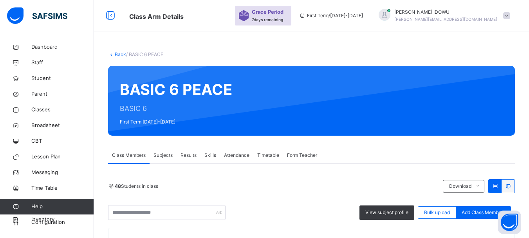
scroll to position [235, 0]
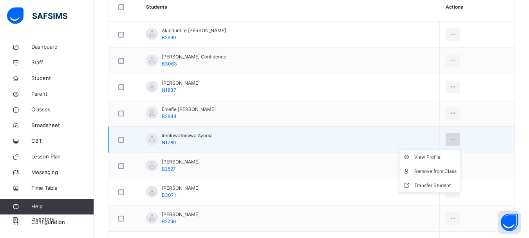
click at [453, 141] on icon at bounding box center [453, 139] width 7 height 7
click at [431, 173] on div "Remove from Class" at bounding box center [435, 171] width 42 height 8
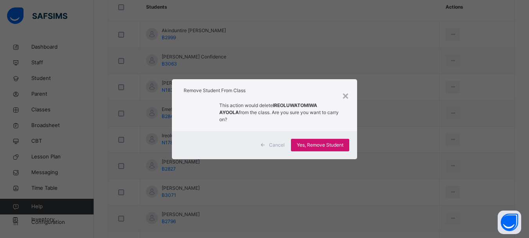
click at [340, 144] on span "Yes, Remove Student" at bounding box center [320, 144] width 47 height 7
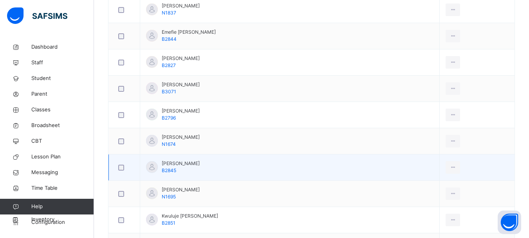
scroll to position [313, 0]
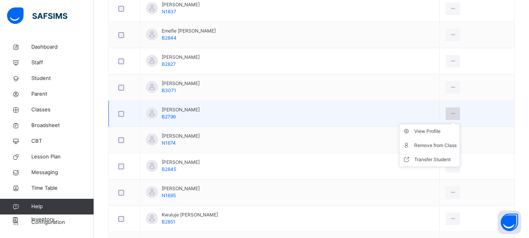
click at [455, 111] on icon at bounding box center [453, 113] width 7 height 7
click at [435, 151] on li "Remove from Class" at bounding box center [429, 145] width 60 height 14
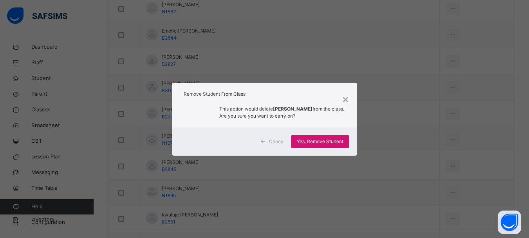
click at [325, 144] on span "Yes, Remove Student" at bounding box center [320, 141] width 47 height 7
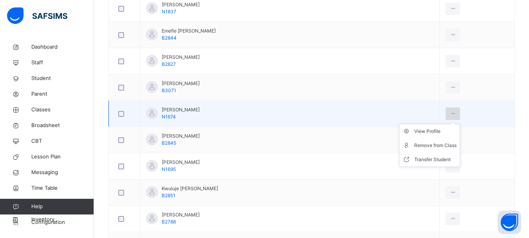
click at [453, 115] on icon at bounding box center [453, 113] width 7 height 7
click at [427, 145] on div "Remove from Class" at bounding box center [435, 145] width 42 height 8
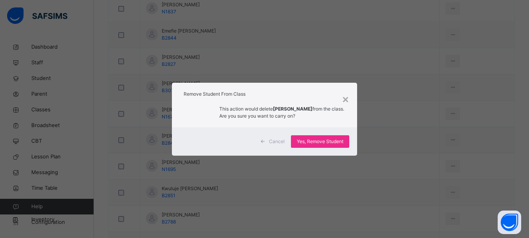
click at [325, 134] on div "Cancel Yes, Remove Student" at bounding box center [264, 141] width 185 height 28
click at [323, 140] on span "Yes, Remove Student" at bounding box center [320, 141] width 47 height 7
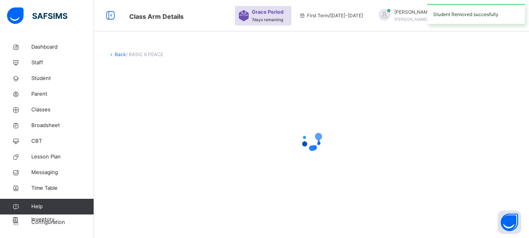
scroll to position [0, 0]
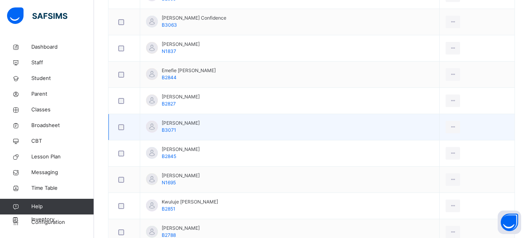
scroll to position [274, 0]
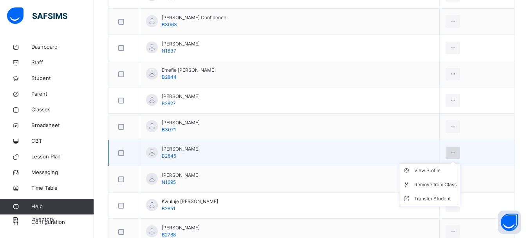
click at [450, 150] on icon at bounding box center [453, 152] width 7 height 7
click at [428, 184] on div "Remove from Class" at bounding box center [435, 185] width 42 height 8
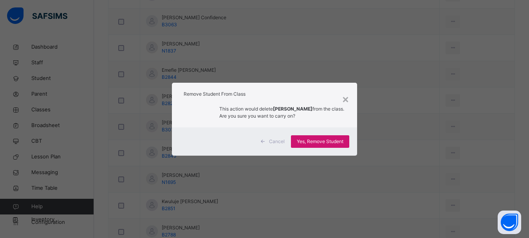
click at [318, 144] on span "Yes, Remove Student" at bounding box center [320, 141] width 47 height 7
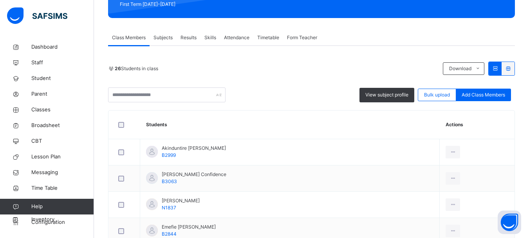
scroll to position [0, 0]
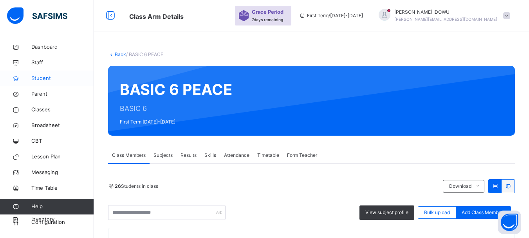
click at [39, 76] on span "Student" at bounding box center [62, 78] width 63 height 8
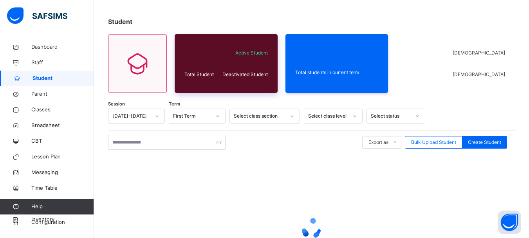
scroll to position [111, 0]
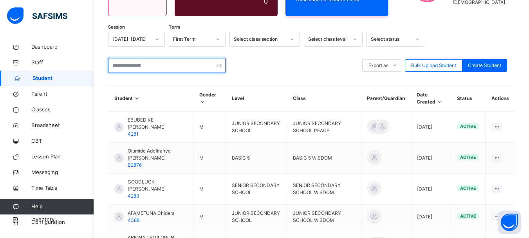
click at [137, 64] on input "text" at bounding box center [166, 65] width 117 height 15
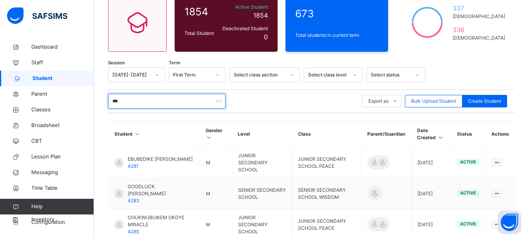
scroll to position [69, 0]
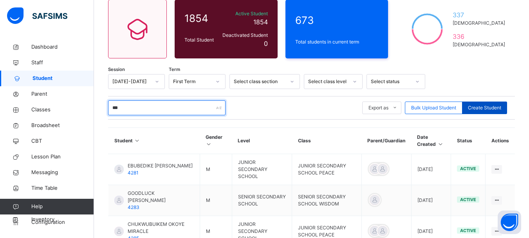
type input "***"
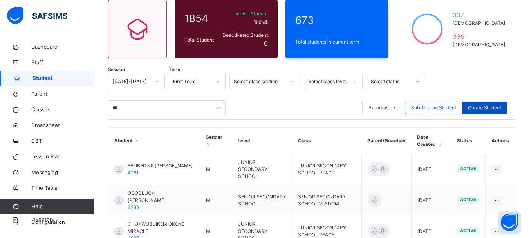
click at [492, 111] on span "Create Student" at bounding box center [484, 107] width 33 height 7
select select "**"
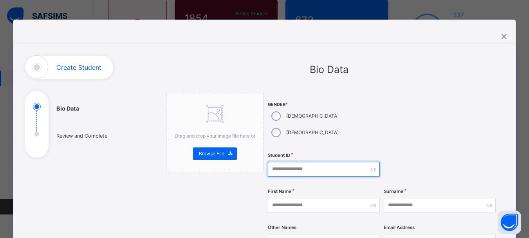
click at [274, 162] on input "text" at bounding box center [324, 169] width 112 height 15
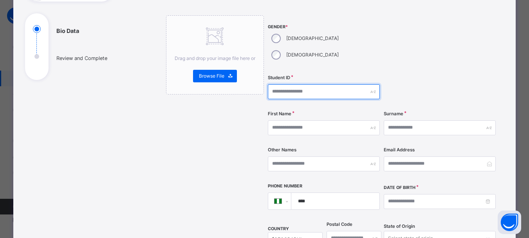
scroll to position [78, 0]
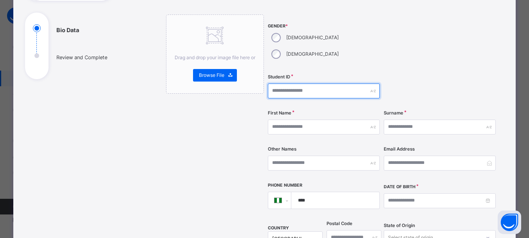
type input "*"
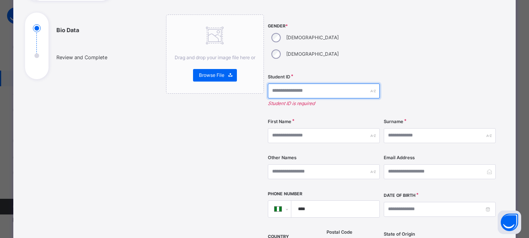
type input "*"
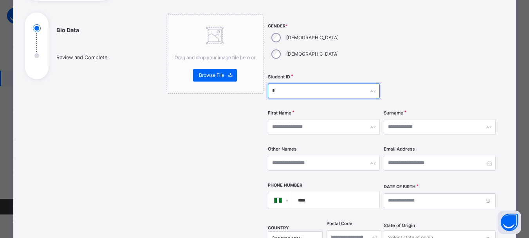
type input "*"
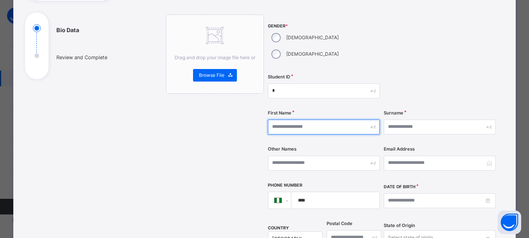
click at [286, 119] on input "text" at bounding box center [324, 126] width 112 height 15
type input "******"
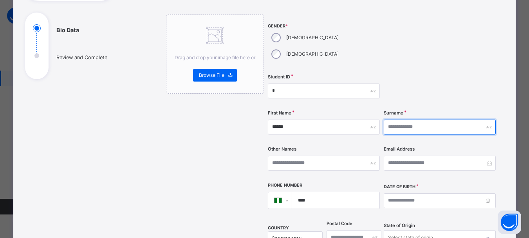
click at [406, 119] on input "text" at bounding box center [440, 126] width 112 height 15
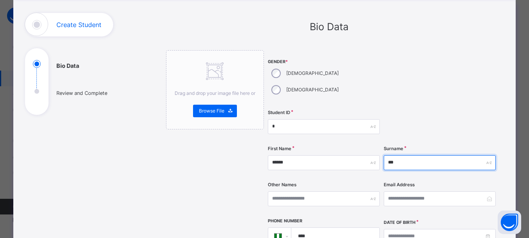
scroll to position [0, 0]
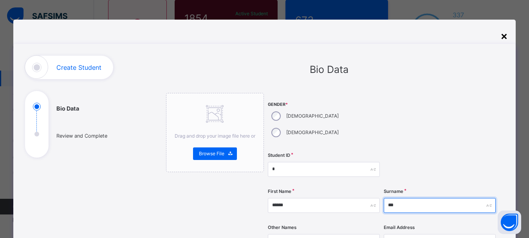
type input "***"
click at [504, 37] on div "×" at bounding box center [504, 35] width 7 height 16
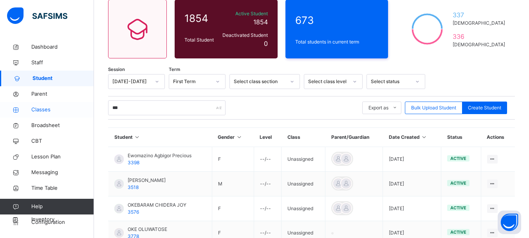
click at [45, 105] on link "Classes" at bounding box center [47, 110] width 94 height 16
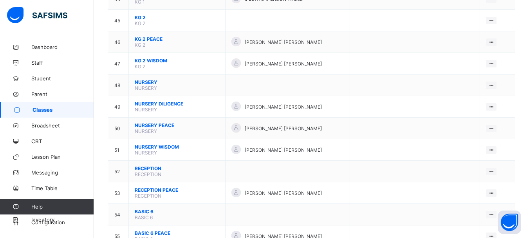
scroll to position [1059, 0]
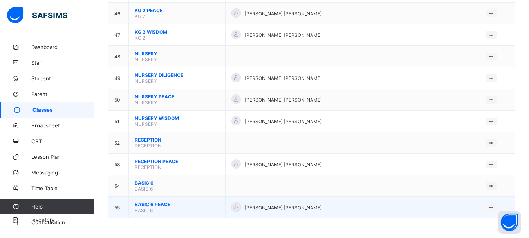
click at [152, 201] on td "BASIC 6 PEACE BASIC 6" at bounding box center [177, 208] width 97 height 22
click at [150, 207] on span "BASIC 6 PEACE" at bounding box center [177, 204] width 85 height 6
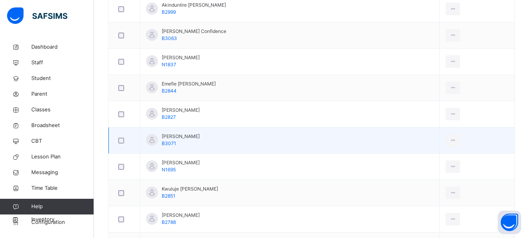
scroll to position [274, 0]
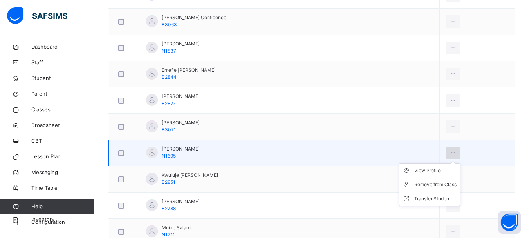
click at [454, 155] on icon at bounding box center [453, 152] width 7 height 7
click at [441, 184] on div "Remove from Class" at bounding box center [435, 185] width 42 height 8
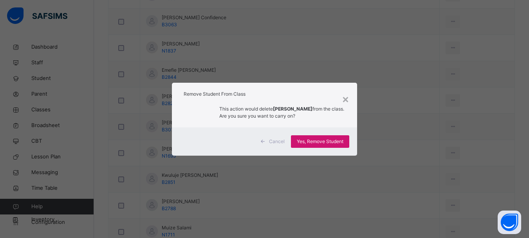
click at [314, 141] on span "Yes, Remove Student" at bounding box center [320, 141] width 47 height 7
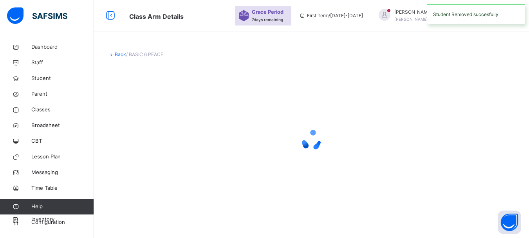
scroll to position [0, 0]
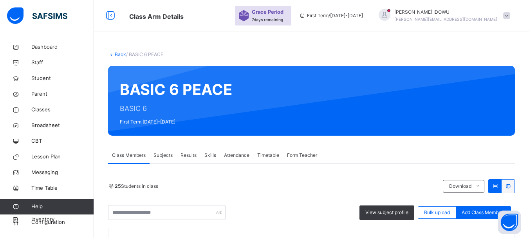
drag, startPoint x: 263, startPoint y: 142, endPoint x: 295, endPoint y: 105, distance: 48.9
click at [295, 105] on div "BASIC 6 PEACE BASIC 6 First Term 2025-2026" at bounding box center [311, 101] width 407 height 70
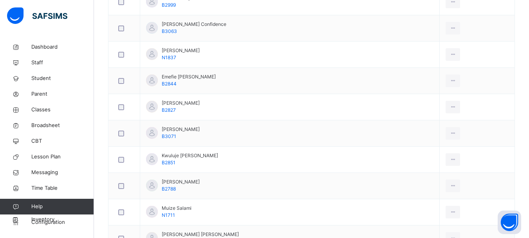
scroll to position [313, 0]
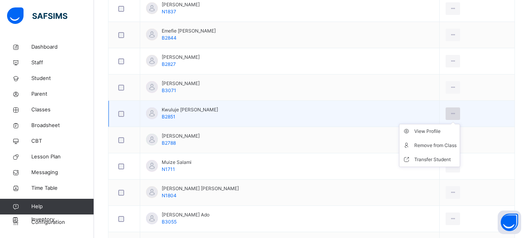
click at [454, 112] on icon at bounding box center [453, 113] width 7 height 7
click at [429, 147] on div "Remove from Class" at bounding box center [435, 145] width 42 height 8
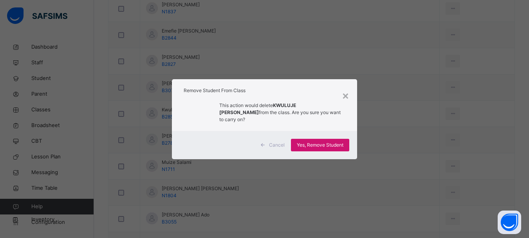
click at [329, 141] on span "Yes, Remove Student" at bounding box center [320, 144] width 47 height 7
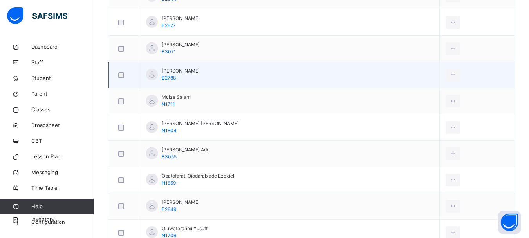
scroll to position [352, 0]
click at [455, 74] on icon at bounding box center [453, 74] width 7 height 7
click at [435, 107] on div "Remove from Class" at bounding box center [435, 106] width 42 height 8
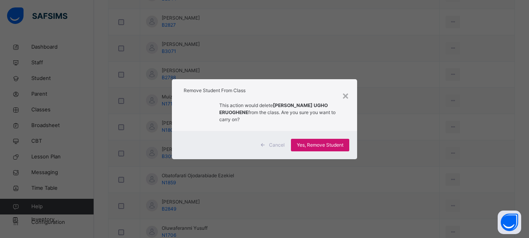
click at [338, 142] on span "Yes, Remove Student" at bounding box center [320, 144] width 47 height 7
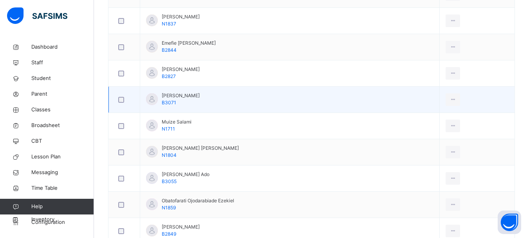
scroll to position [313, 0]
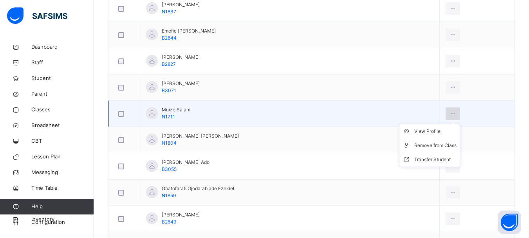
click at [456, 112] on div at bounding box center [453, 113] width 14 height 13
click at [434, 139] on li "Remove from Class" at bounding box center [429, 145] width 60 height 14
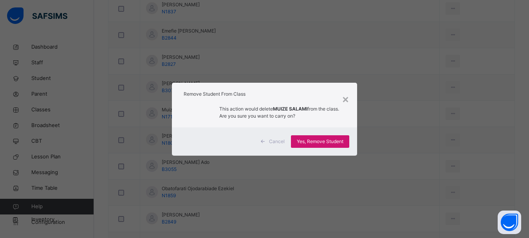
click at [338, 140] on span "Yes, Remove Student" at bounding box center [320, 141] width 47 height 7
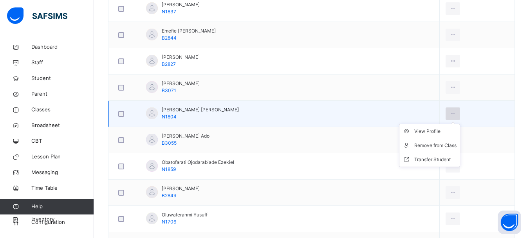
click at [452, 112] on icon at bounding box center [453, 113] width 7 height 7
click at [426, 145] on div "Remove from Class" at bounding box center [435, 145] width 42 height 8
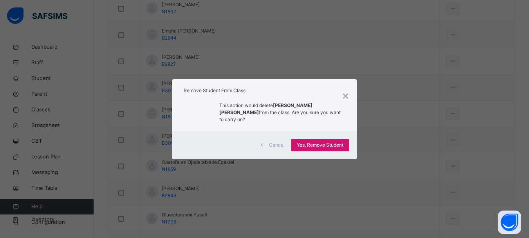
click at [318, 145] on span "Yes, Remove Student" at bounding box center [320, 144] width 47 height 7
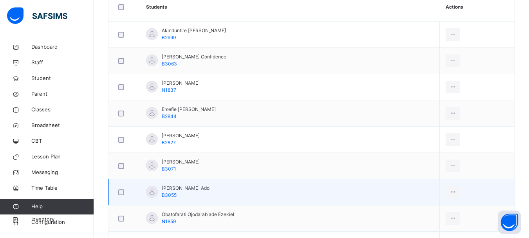
scroll to position [274, 0]
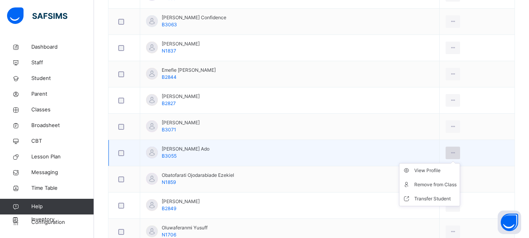
click at [454, 155] on icon at bounding box center [453, 152] width 7 height 7
click at [429, 185] on div "Remove from Class" at bounding box center [435, 185] width 42 height 8
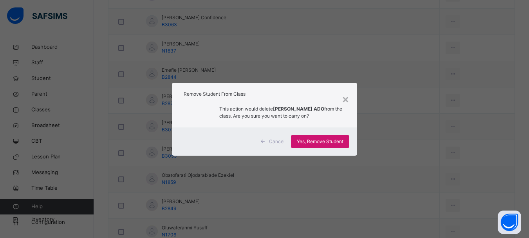
click at [342, 141] on span "Yes, Remove Student" at bounding box center [320, 141] width 47 height 7
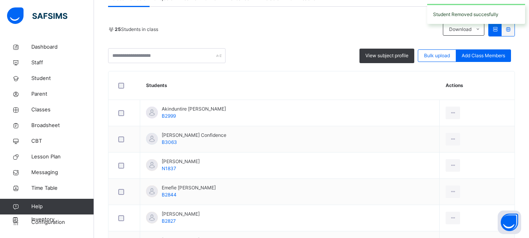
scroll to position [313, 0]
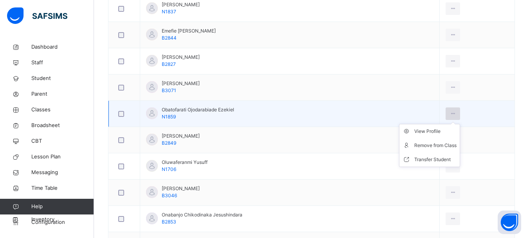
click at [455, 112] on icon at bounding box center [453, 113] width 7 height 7
click at [427, 145] on div "Remove from Class" at bounding box center [435, 145] width 42 height 8
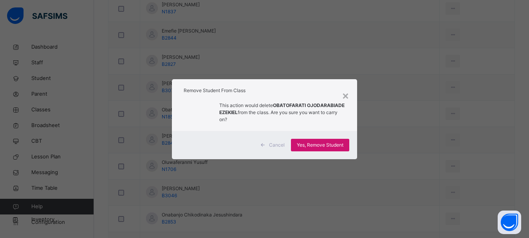
click at [332, 146] on span "Yes, Remove Student" at bounding box center [320, 144] width 47 height 7
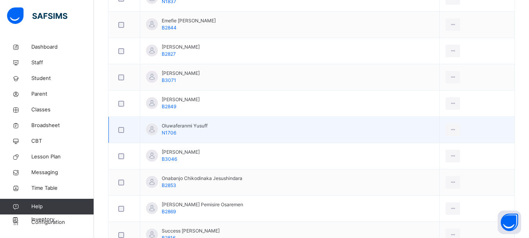
scroll to position [352, 0]
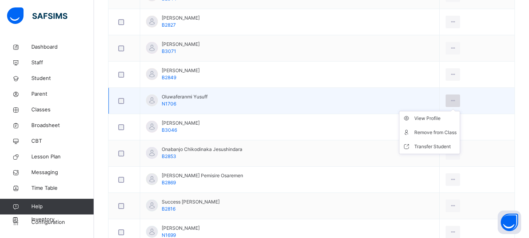
click at [451, 99] on icon at bounding box center [453, 100] width 7 height 7
click at [438, 136] on div "Remove from Class" at bounding box center [435, 132] width 42 height 8
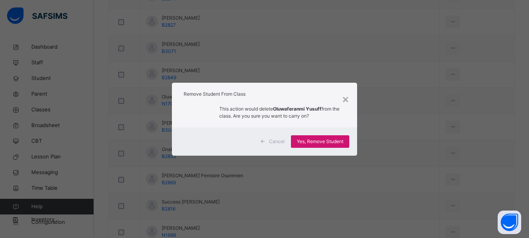
click at [336, 138] on span "Yes, Remove Student" at bounding box center [320, 141] width 47 height 7
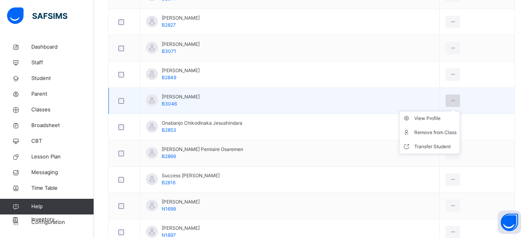
click at [456, 101] on div at bounding box center [453, 100] width 14 height 13
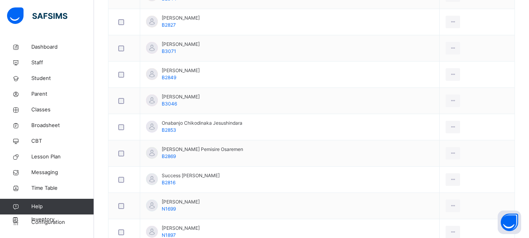
drag, startPoint x: 439, startPoint y: 135, endPoint x: 396, endPoint y: 134, distance: 43.1
click at [0, 0] on div "Remove from Class" at bounding box center [0, 0] width 0 height 0
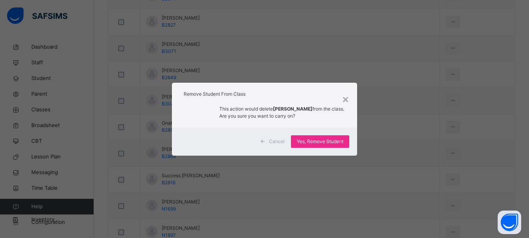
drag, startPoint x: 338, startPoint y: 141, endPoint x: 535, endPoint y: 126, distance: 197.6
click at [336, 142] on span "Yes, Remove Student" at bounding box center [320, 141] width 47 height 7
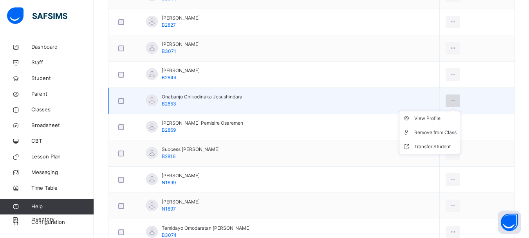
click at [452, 99] on icon at bounding box center [453, 100] width 7 height 7
click at [432, 134] on div "Remove from Class" at bounding box center [435, 132] width 42 height 8
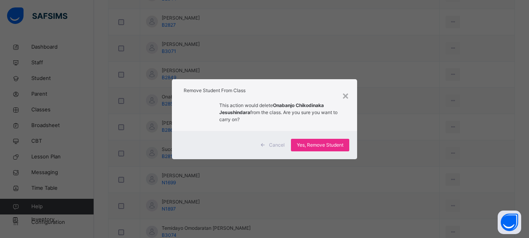
drag, startPoint x: 323, startPoint y: 144, endPoint x: 415, endPoint y: 109, distance: 98.4
click at [325, 145] on span "Yes, Remove Student" at bounding box center [320, 144] width 47 height 7
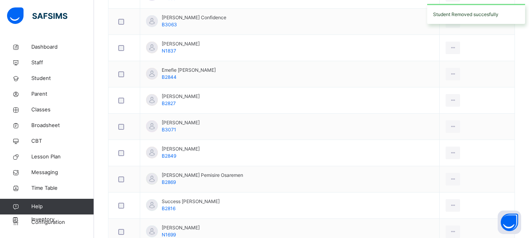
scroll to position [392, 0]
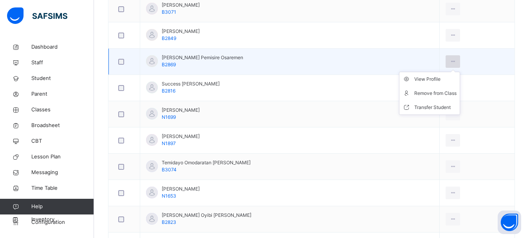
click at [450, 61] on icon at bounding box center [453, 61] width 7 height 7
click at [426, 94] on div "Remove from Class" at bounding box center [435, 93] width 42 height 8
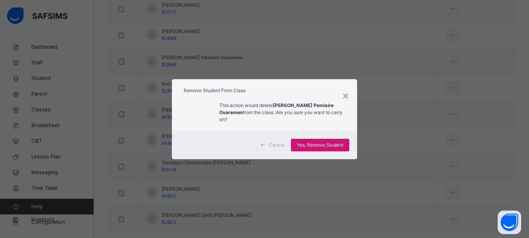
click at [321, 141] on span "Yes, Remove Student" at bounding box center [320, 144] width 47 height 7
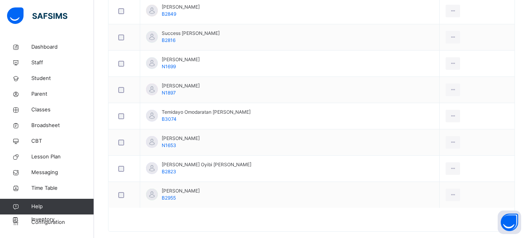
scroll to position [429, 0]
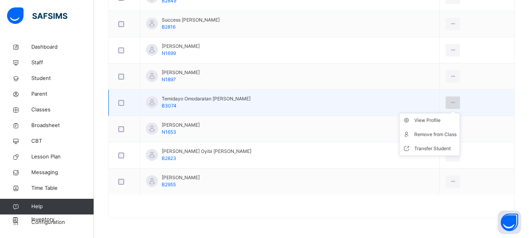
click at [450, 99] on icon at bounding box center [453, 102] width 7 height 7
click at [429, 134] on div "Remove from Class" at bounding box center [435, 134] width 42 height 8
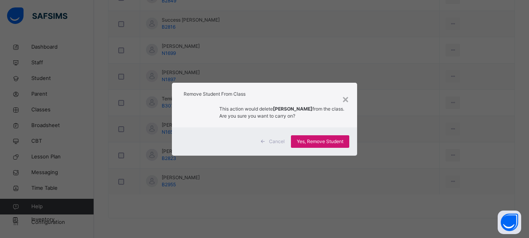
click at [327, 143] on span "Yes, Remove Student" at bounding box center [320, 141] width 47 height 7
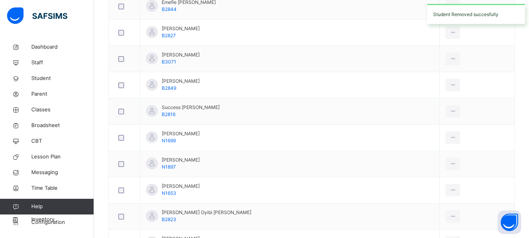
scroll to position [352, 0]
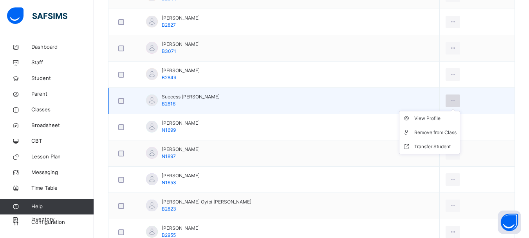
click at [446, 97] on div at bounding box center [453, 100] width 14 height 13
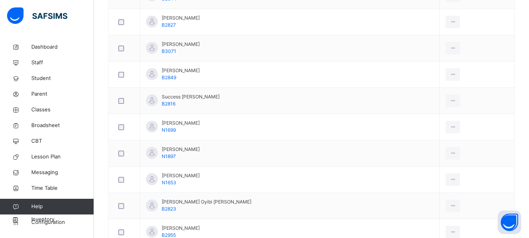
drag, startPoint x: 428, startPoint y: 129, endPoint x: 417, endPoint y: 129, distance: 10.6
click at [0, 0] on div "Remove from Class" at bounding box center [0, 0] width 0 height 0
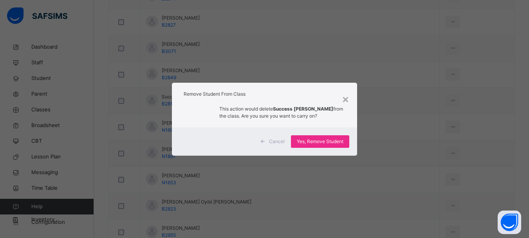
drag, startPoint x: 332, startPoint y: 139, endPoint x: 333, endPoint y: 132, distance: 7.6
click at [331, 139] on span "Yes, Remove Student" at bounding box center [320, 141] width 47 height 7
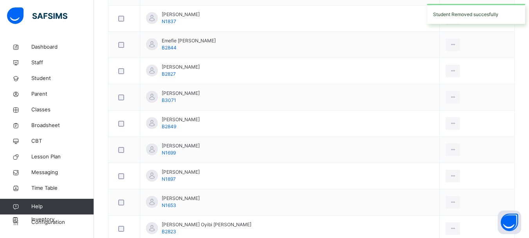
scroll to position [377, 0]
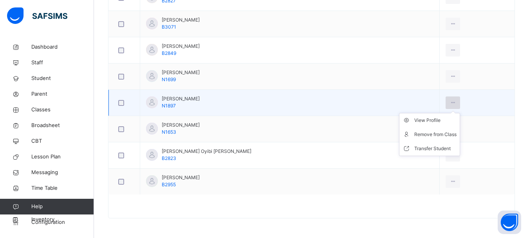
click at [450, 101] on icon at bounding box center [453, 102] width 7 height 7
click at [431, 136] on div "Remove from Class" at bounding box center [435, 134] width 42 height 8
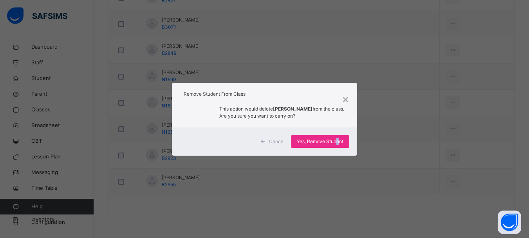
drag, startPoint x: 339, startPoint y: 141, endPoint x: 371, endPoint y: 135, distance: 32.4
click at [338, 141] on span "Yes, Remove Student" at bounding box center [320, 141] width 47 height 7
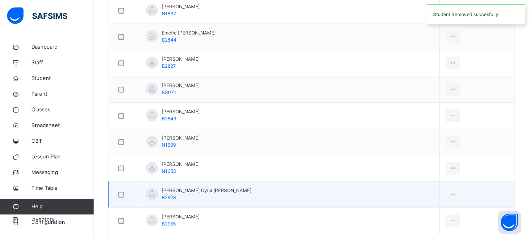
scroll to position [351, 0]
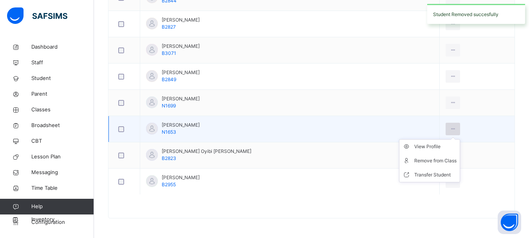
click at [446, 128] on div at bounding box center [453, 129] width 14 height 13
click at [415, 161] on div "Remove from Class" at bounding box center [435, 161] width 42 height 8
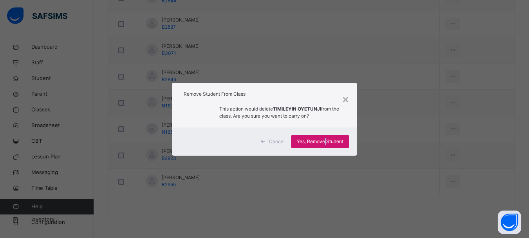
click at [326, 142] on span "Yes, Remove Student" at bounding box center [320, 141] width 47 height 7
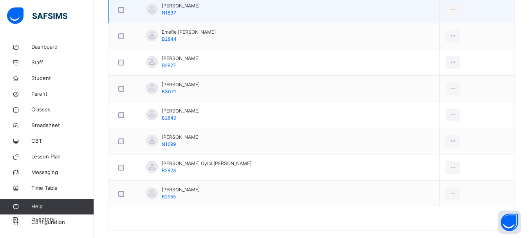
scroll to position [313, 0]
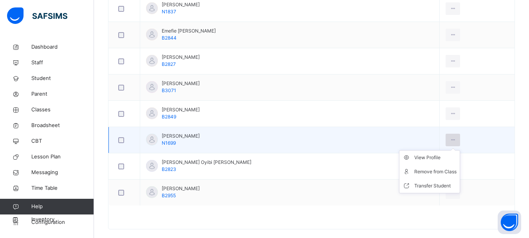
click at [450, 136] on icon at bounding box center [453, 139] width 7 height 7
click at [417, 171] on div "Remove from Class" at bounding box center [435, 172] width 42 height 8
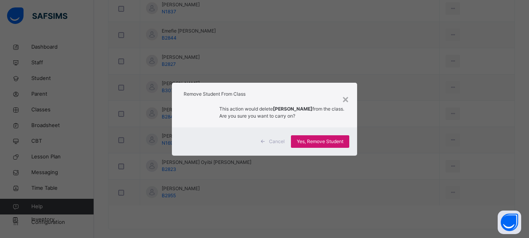
click at [336, 139] on span "Yes, Remove Student" at bounding box center [320, 141] width 47 height 7
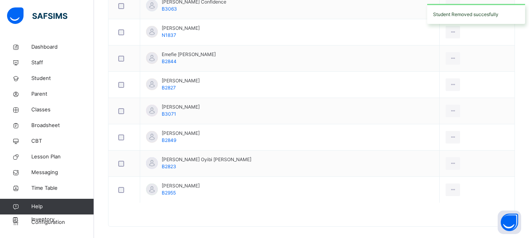
scroll to position [298, 0]
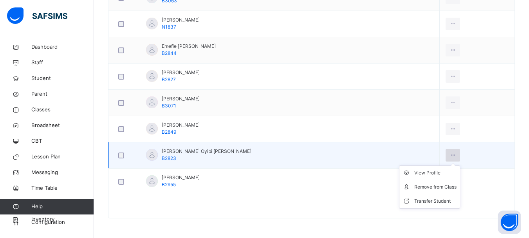
click at [450, 154] on icon at bounding box center [453, 155] width 7 height 7
click at [424, 186] on div "Remove from Class" at bounding box center [435, 187] width 42 height 8
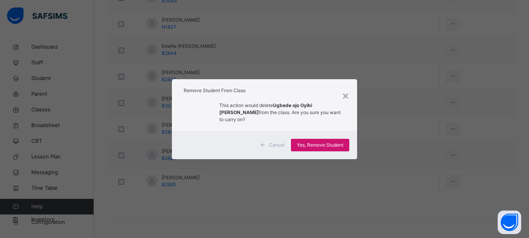
click at [321, 147] on div "Yes, Remove Student" at bounding box center [320, 145] width 58 height 13
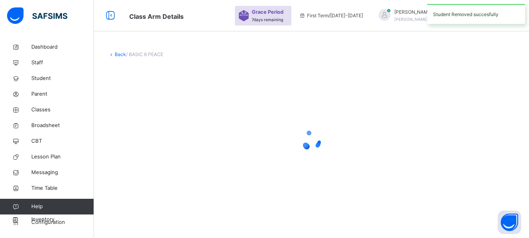
scroll to position [0, 0]
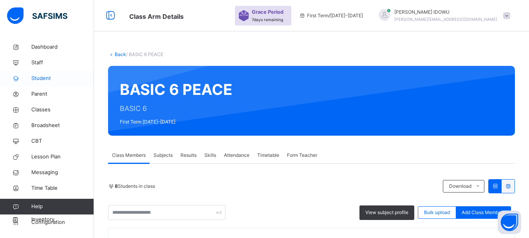
click at [33, 81] on span "Student" at bounding box center [62, 78] width 63 height 8
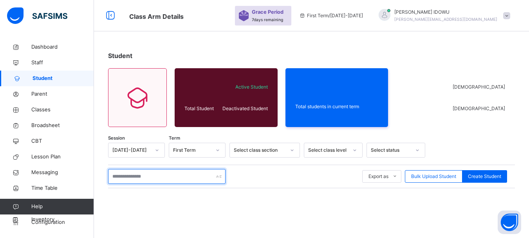
click at [161, 176] on input "text" at bounding box center [166, 176] width 117 height 15
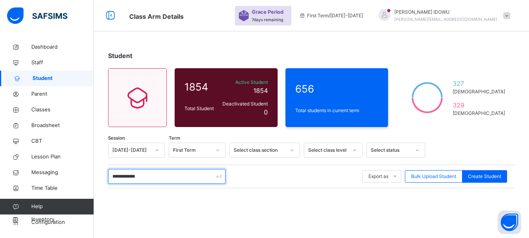
type input "**********"
click at [363, 16] on span "First Term / [DATE]-[DATE]" at bounding box center [331, 15] width 64 height 7
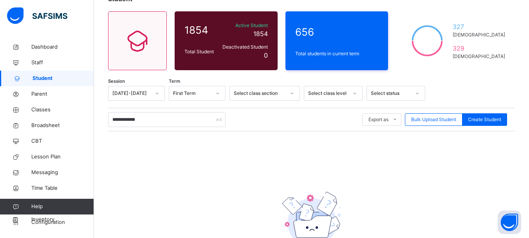
scroll to position [117, 0]
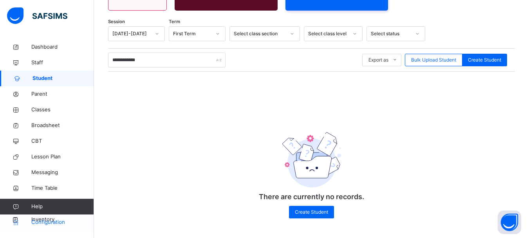
click at [59, 222] on span "Configuration" at bounding box center [62, 222] width 62 height 8
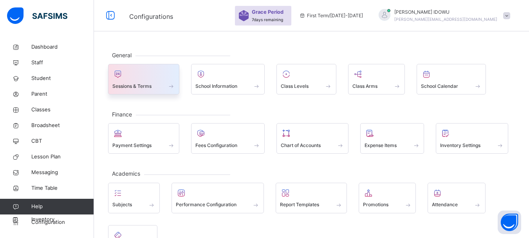
click at [129, 90] on div "Sessions & Terms" at bounding box center [143, 79] width 71 height 31
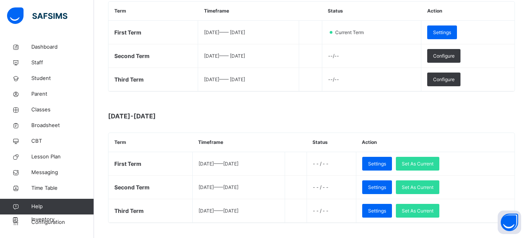
scroll to position [157, 0]
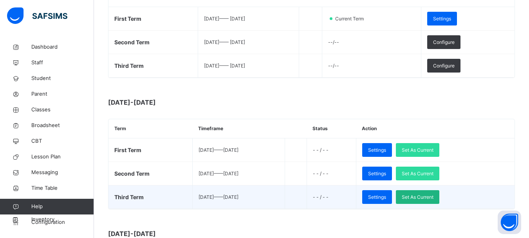
click at [434, 200] on span "Set As Current" at bounding box center [418, 196] width 32 height 7
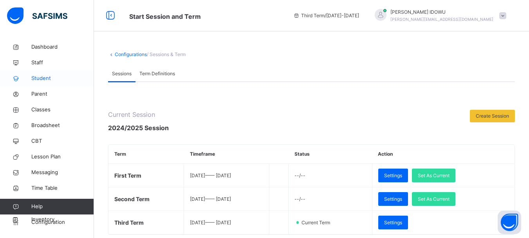
drag, startPoint x: 38, startPoint y: 77, endPoint x: 44, endPoint y: 78, distance: 6.7
click at [38, 78] on span "Student" at bounding box center [62, 78] width 63 height 8
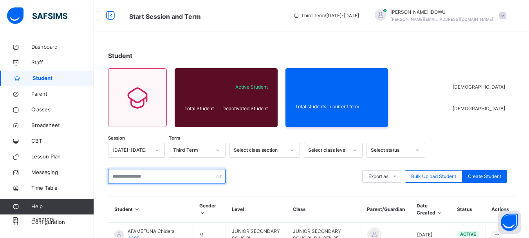
click at [166, 176] on input "text" at bounding box center [166, 176] width 117 height 15
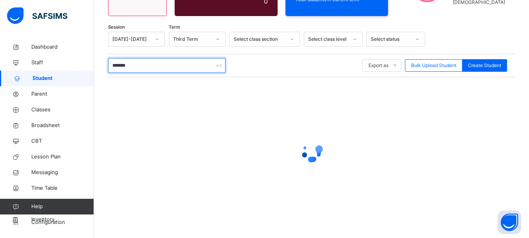
scroll to position [117, 0]
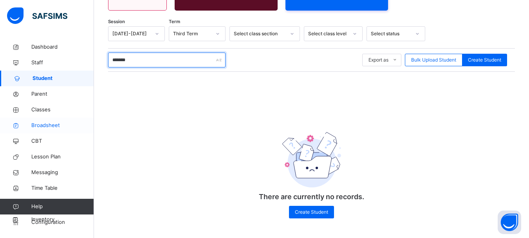
type input "*******"
click at [45, 125] on span "Broadsheet" at bounding box center [62, 125] width 63 height 8
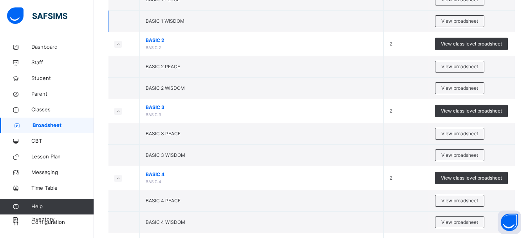
scroll to position [663, 0]
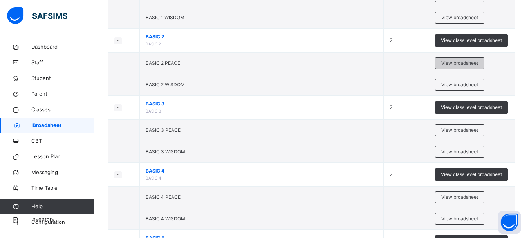
click at [464, 63] on span "View broadsheet" at bounding box center [459, 63] width 37 height 7
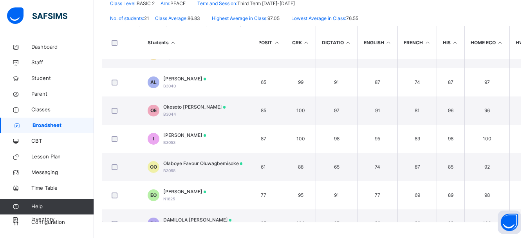
scroll to position [0, 239]
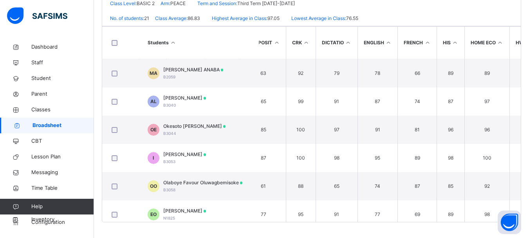
drag, startPoint x: 352, startPoint y: 1, endPoint x: 94, endPoint y: 35, distance: 260.3
click at [92, 40] on link "Dashboard" at bounding box center [47, 47] width 94 height 16
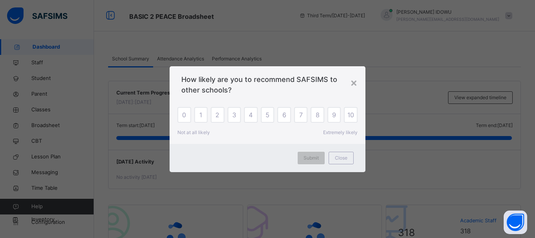
click at [351, 84] on div "×" at bounding box center [353, 82] width 7 height 16
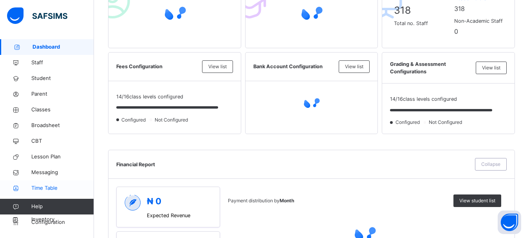
scroll to position [235, 0]
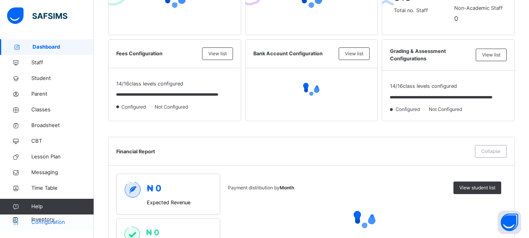
click at [45, 223] on span "Configuration" at bounding box center [62, 222] width 62 height 8
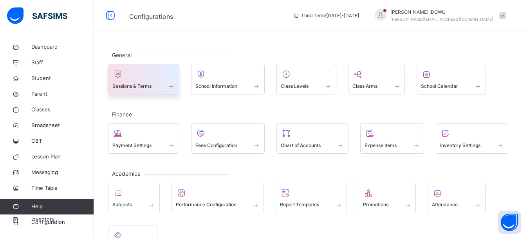
click at [135, 78] on div at bounding box center [143, 74] width 63 height 12
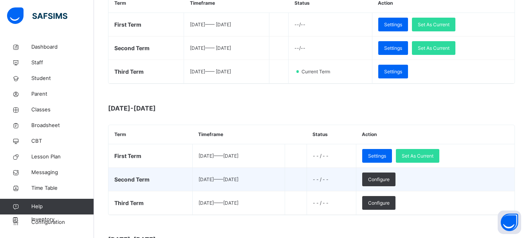
scroll to position [157, 0]
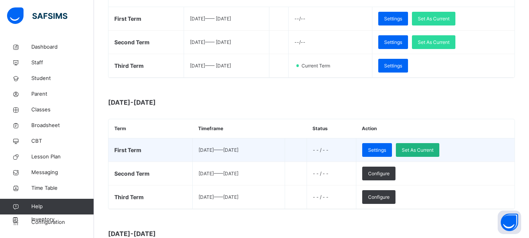
click at [434, 151] on span "Set As Current" at bounding box center [418, 149] width 32 height 7
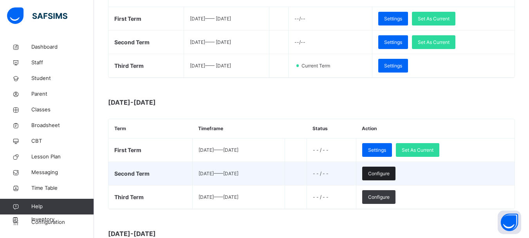
scroll to position [0, 0]
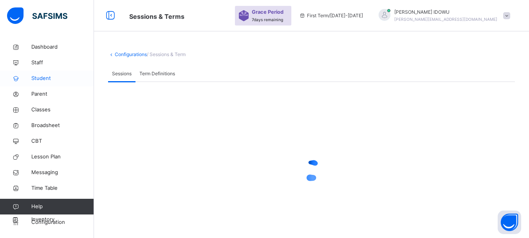
click at [44, 75] on span "Student" at bounding box center [62, 78] width 63 height 8
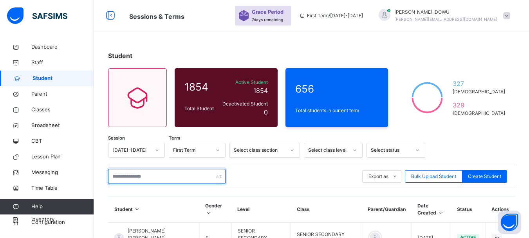
click at [144, 174] on input "text" at bounding box center [166, 176] width 117 height 15
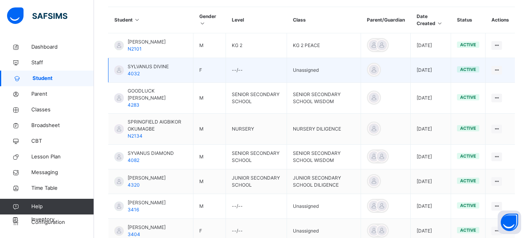
scroll to position [150, 0]
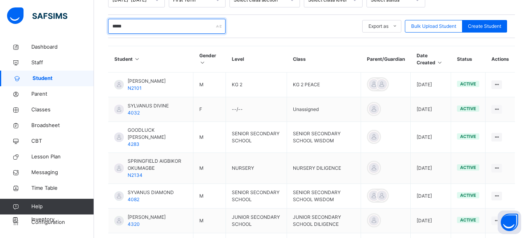
click at [137, 31] on input "*****" at bounding box center [166, 26] width 117 height 15
type input "*"
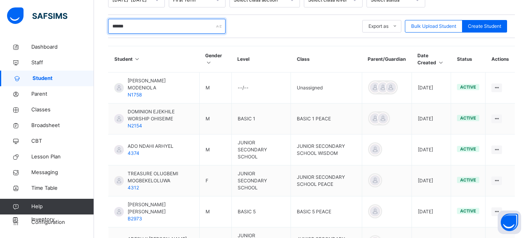
scroll to position [98, 0]
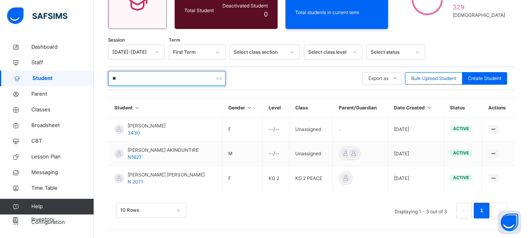
type input "*"
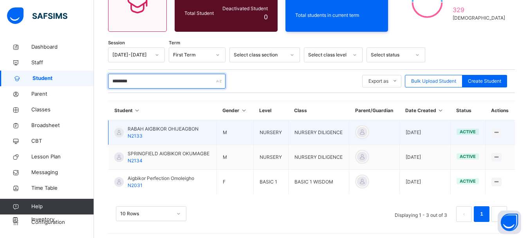
scroll to position [99, 0]
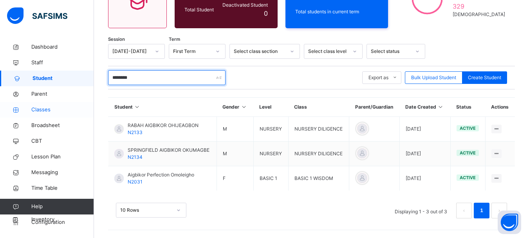
type input "********"
click at [36, 107] on span "Classes" at bounding box center [62, 110] width 63 height 8
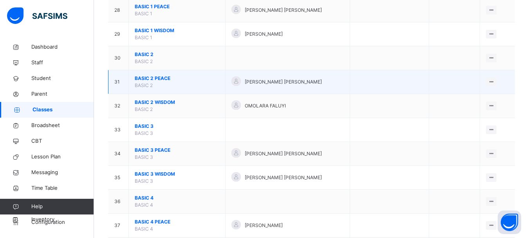
scroll to position [744, 0]
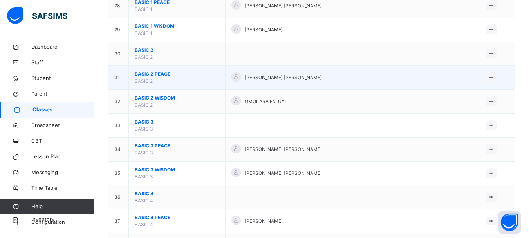
click at [159, 146] on span "BASIC 3 PEACE" at bounding box center [177, 145] width 85 height 7
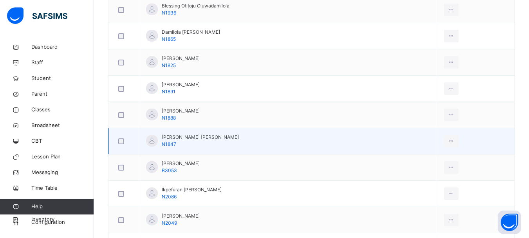
scroll to position [221, 0]
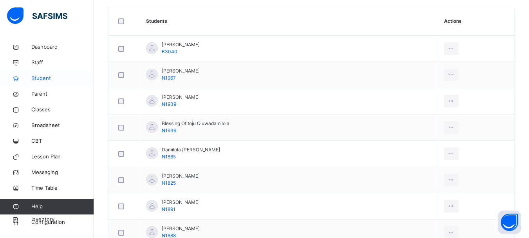
click at [43, 79] on span "Student" at bounding box center [62, 78] width 63 height 8
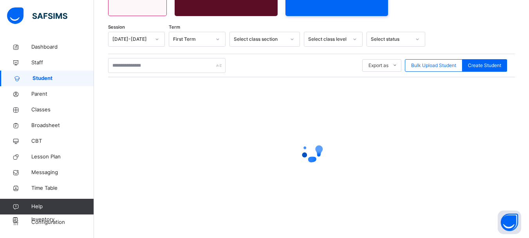
scroll to position [111, 0]
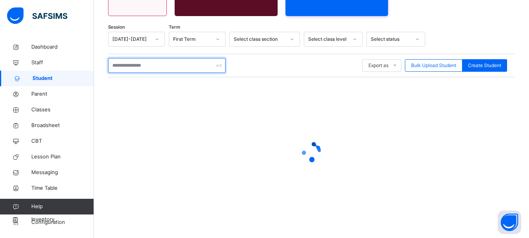
click at [166, 67] on input "text" at bounding box center [166, 65] width 117 height 15
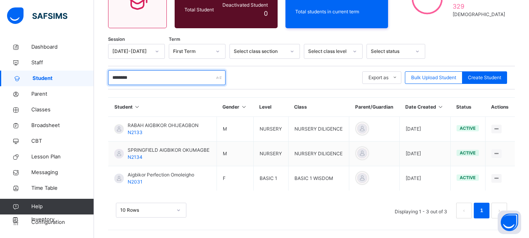
scroll to position [99, 0]
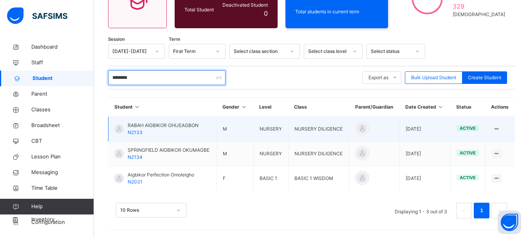
type input "********"
click at [185, 123] on span "RABAH AIGBIKOR OHIJEAGBON" at bounding box center [163, 125] width 71 height 7
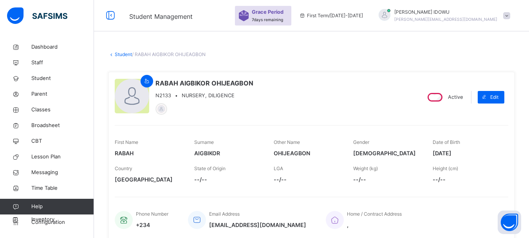
click at [125, 56] on link "Student" at bounding box center [123, 54] width 17 height 6
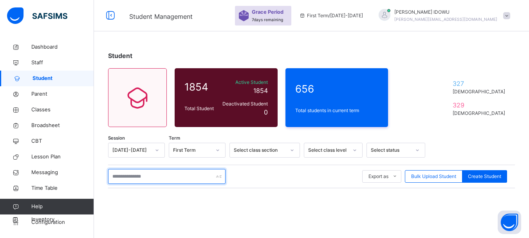
drag, startPoint x: 134, startPoint y: 175, endPoint x: 133, endPoint y: 168, distance: 7.1
click at [134, 175] on input "text" at bounding box center [166, 176] width 117 height 15
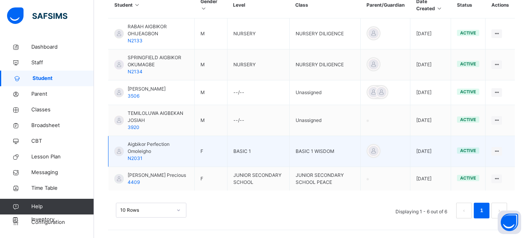
scroll to position [217, 0]
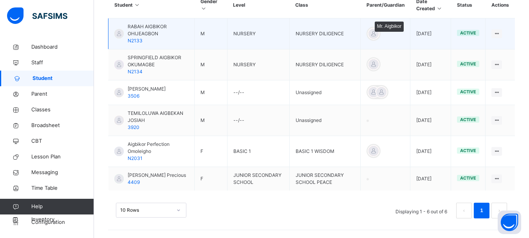
type input "********"
click at [375, 28] on div at bounding box center [374, 34] width 12 height 12
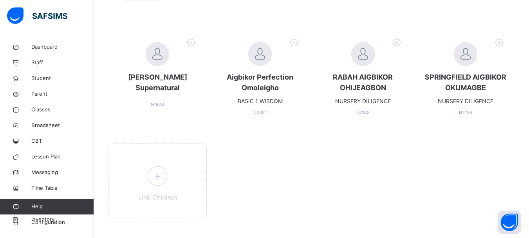
scroll to position [157, 0]
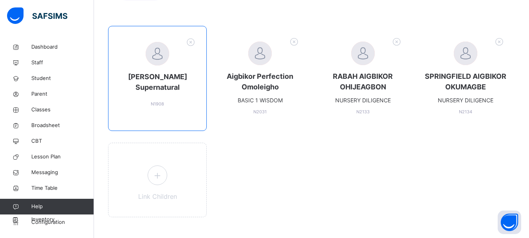
click at [143, 71] on span "Godwin Aigbikor Supernatural" at bounding box center [157, 81] width 82 height 21
click at [142, 93] on span at bounding box center [157, 94] width 82 height 4
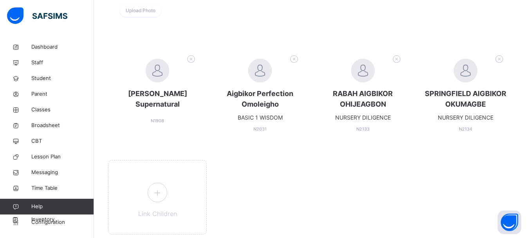
scroll to position [168, 0]
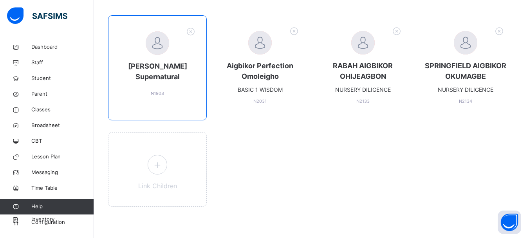
click at [174, 67] on span "Godwin Aigbikor Supernatural" at bounding box center [157, 71] width 82 height 21
click at [158, 43] on div at bounding box center [157, 42] width 23 height 23
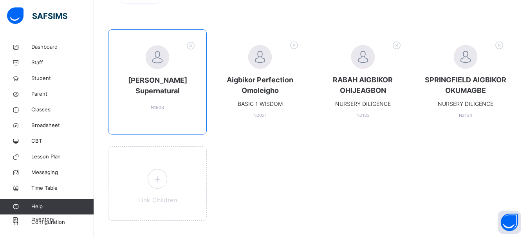
scroll to position [157, 0]
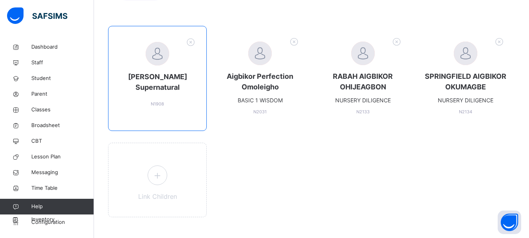
click at [148, 90] on span "Godwin Aigbikor Supernatural" at bounding box center [157, 81] width 82 height 21
click at [164, 85] on span "Godwin Aigbikor Supernatural" at bounding box center [157, 81] width 82 height 21
click at [197, 94] on span at bounding box center [157, 94] width 82 height 4
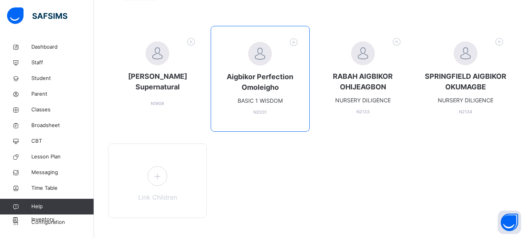
click at [253, 82] on span "Aigbikor Perfection Omoleigho" at bounding box center [260, 81] width 82 height 21
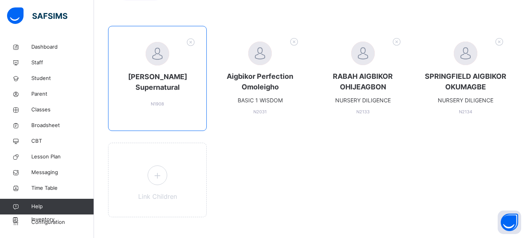
click at [140, 105] on div "Godwin Aigbikor Supernatural N1908" at bounding box center [157, 78] width 99 height 105
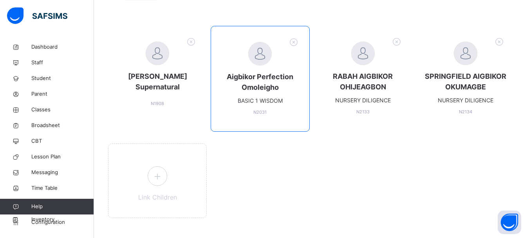
click at [252, 79] on span "Aigbikor Perfection Omoleigho" at bounding box center [260, 81] width 82 height 21
click at [266, 51] on div at bounding box center [259, 53] width 23 height 23
click at [261, 59] on div at bounding box center [259, 53] width 23 height 23
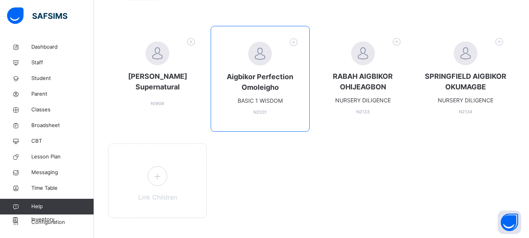
click at [290, 78] on span "Aigbikor Perfection Omoleigho" at bounding box center [260, 81] width 82 height 21
click at [271, 88] on span "Aigbikor Perfection Omoleigho" at bounding box center [260, 81] width 82 height 21
click at [261, 115] on div "Aigbikor Perfection Omoleigho BASIC 1 WISDOM N2031" at bounding box center [260, 79] width 99 height 106
click at [256, 105] on span at bounding box center [260, 107] width 82 height 4
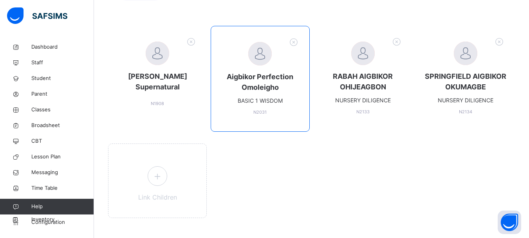
click at [256, 105] on span at bounding box center [260, 107] width 82 height 4
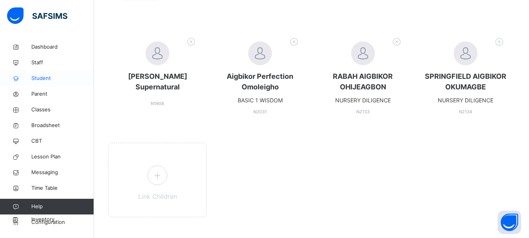
click at [48, 78] on span "Student" at bounding box center [62, 78] width 63 height 8
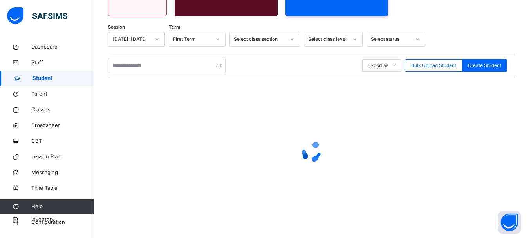
scroll to position [111, 0]
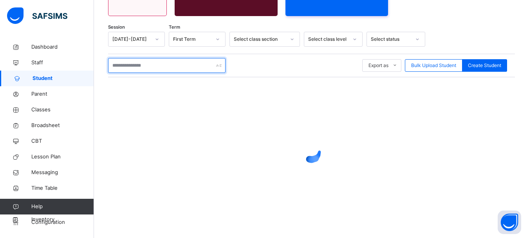
click at [141, 66] on input "text" at bounding box center [166, 65] width 117 height 15
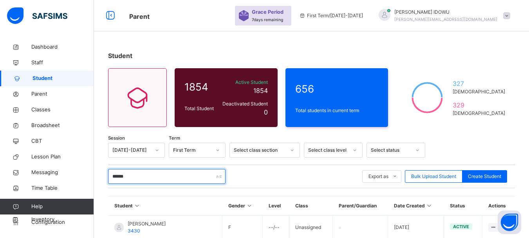
scroll to position [98, 0]
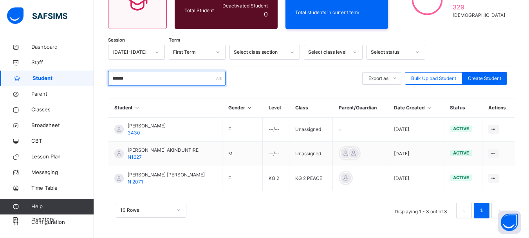
click at [140, 75] on input "******" at bounding box center [166, 78] width 117 height 15
type input "*"
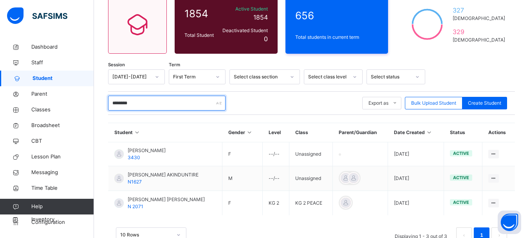
scroll to position [78, 0]
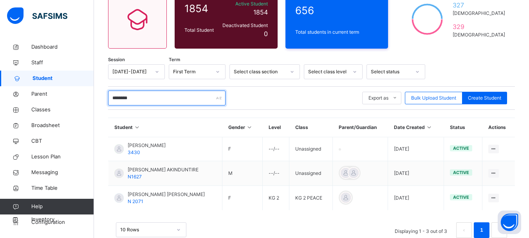
type input "********"
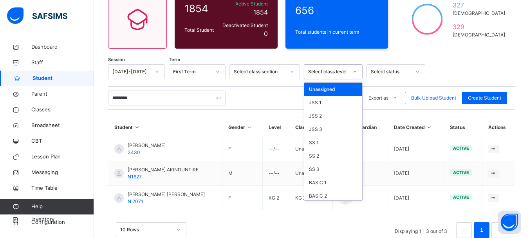
click at [356, 70] on icon at bounding box center [354, 72] width 5 height 8
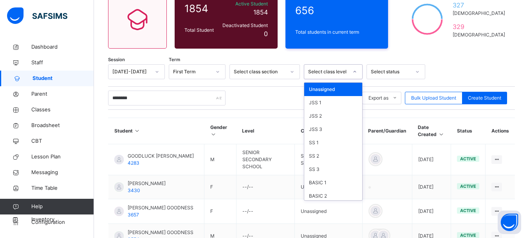
click at [347, 84] on div "Unassigned" at bounding box center [333, 89] width 58 height 13
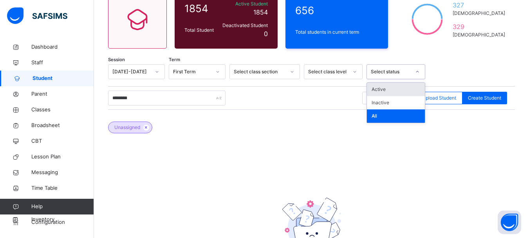
click at [419, 69] on div at bounding box center [417, 71] width 13 height 13
click at [376, 118] on div "All" at bounding box center [396, 115] width 58 height 13
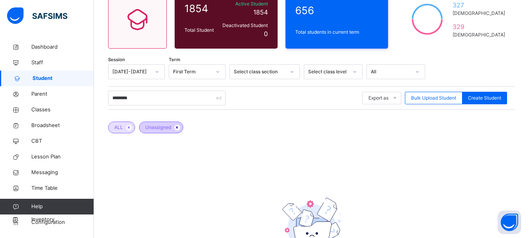
click at [176, 125] on span at bounding box center [177, 128] width 6 height 6
click at [127, 128] on icon at bounding box center [129, 127] width 7 height 5
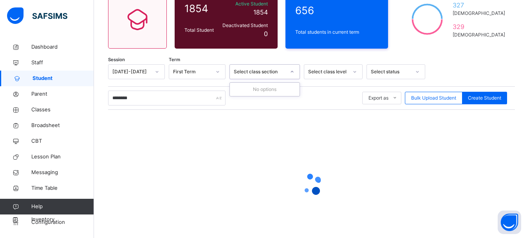
click at [294, 70] on icon at bounding box center [292, 72] width 5 height 8
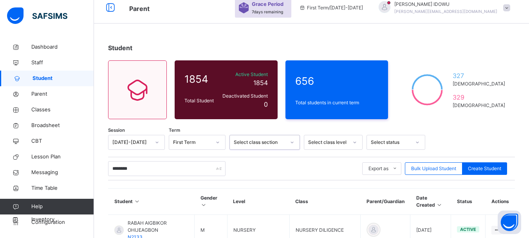
scroll to position [0, 0]
